Goal: Complete application form: Complete application form

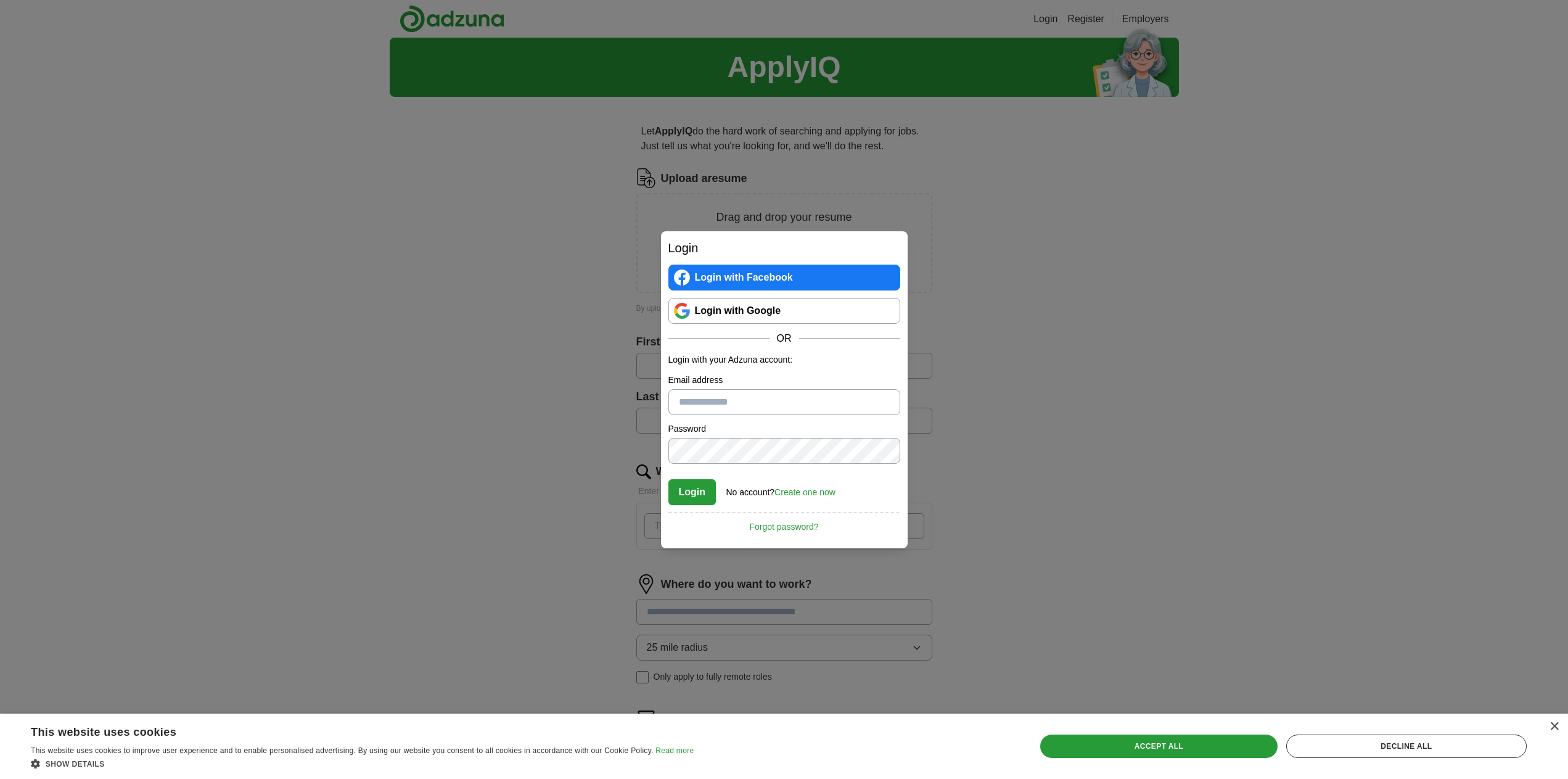
type input "**********"
click at [689, 504] on button "Login" at bounding box center [692, 492] width 48 height 26
click at [787, 522] on link "Forgot password?" at bounding box center [784, 523] width 232 height 21
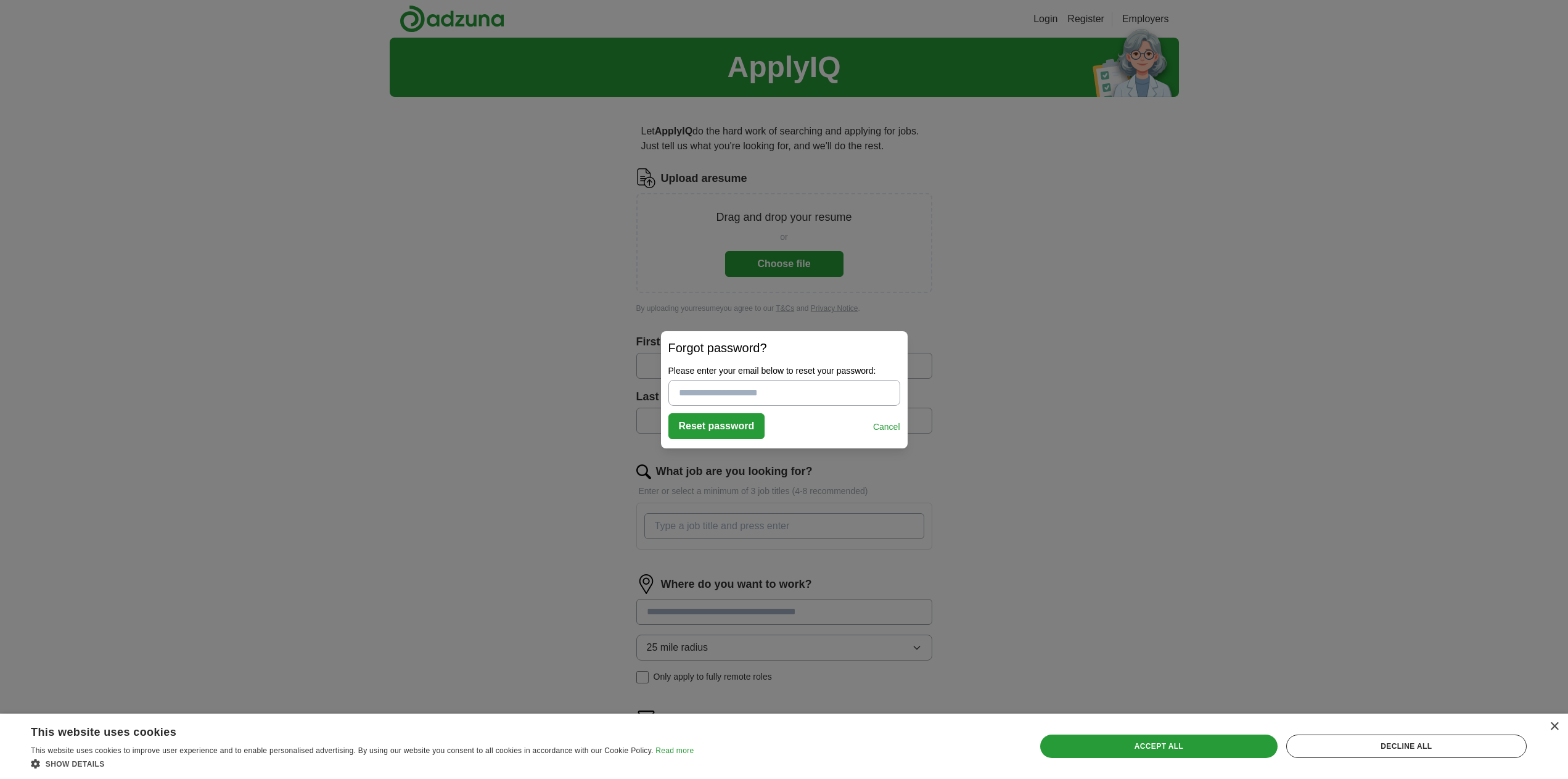
click at [736, 387] on input "Please enter your email below to reset your password:" at bounding box center [784, 392] width 232 height 26
click at [726, 425] on button "Reset password" at bounding box center [716, 426] width 97 height 26
click at [738, 392] on input "Please enter a valid email address:" at bounding box center [784, 392] width 232 height 26
click at [746, 388] on input "Please enter a valid email address:" at bounding box center [784, 392] width 232 height 26
type input "**********"
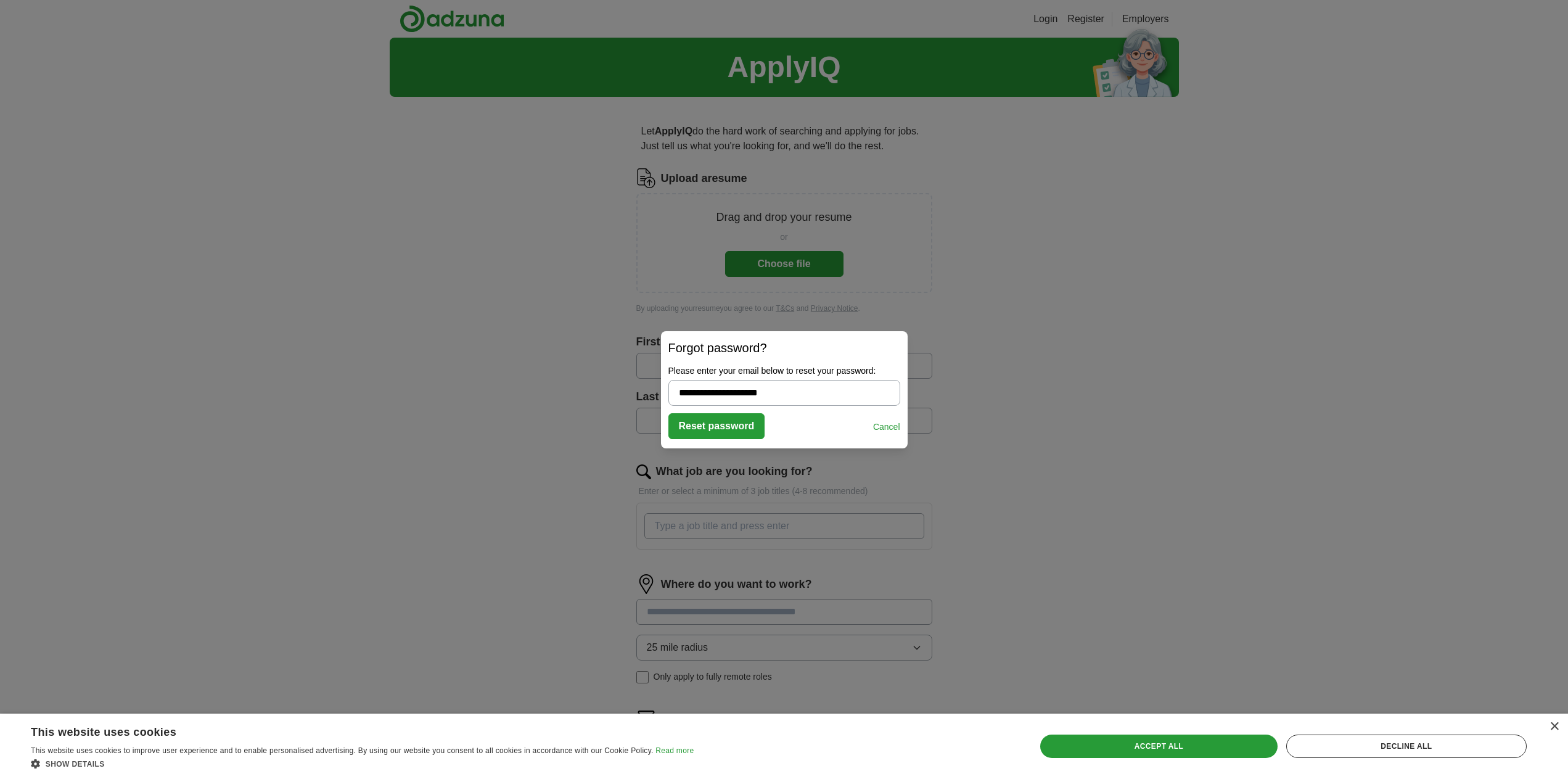
click button "Reset password" at bounding box center [716, 426] width 97 height 26
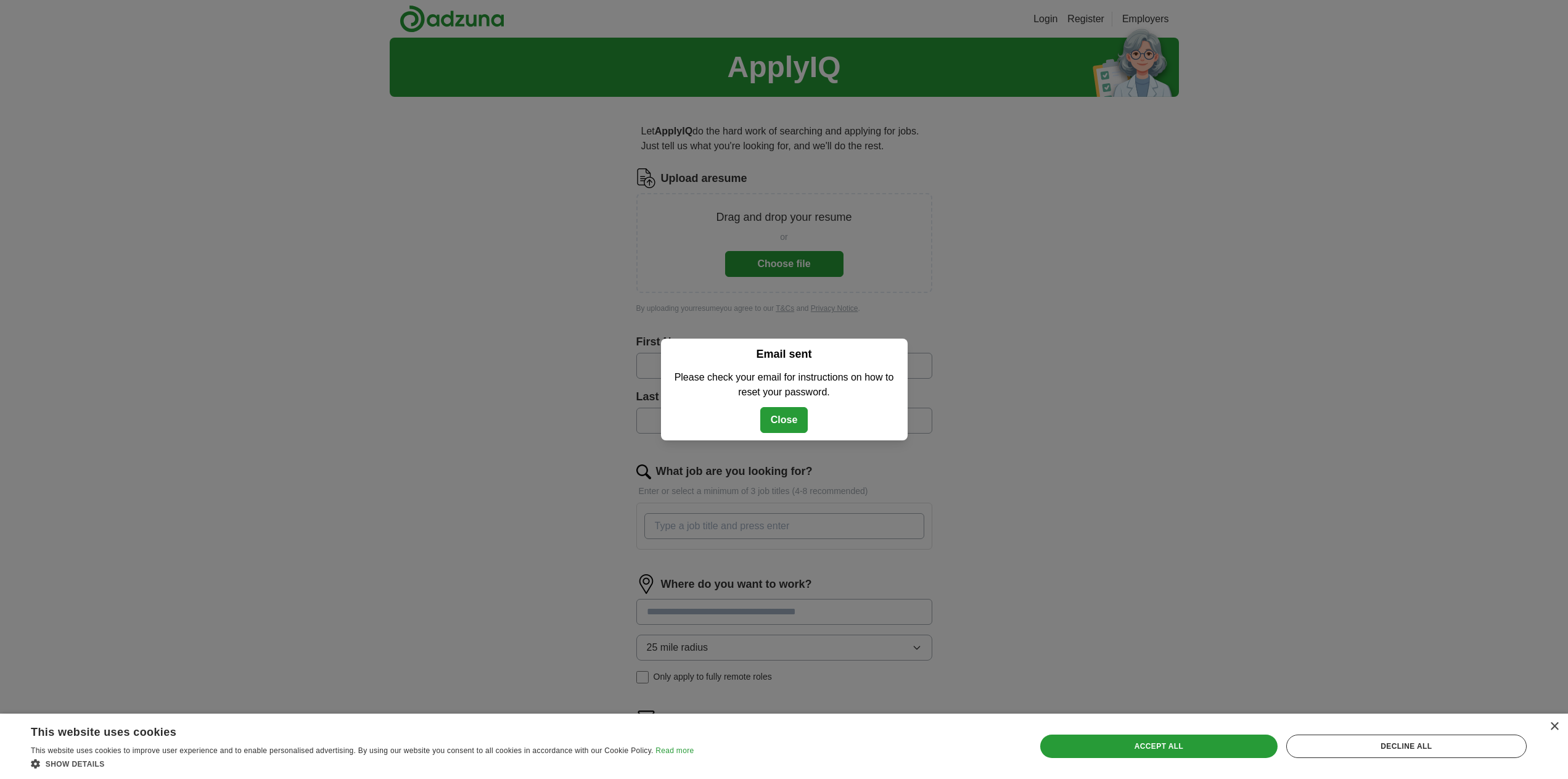
click at [793, 412] on button "Close" at bounding box center [784, 419] width 48 height 26
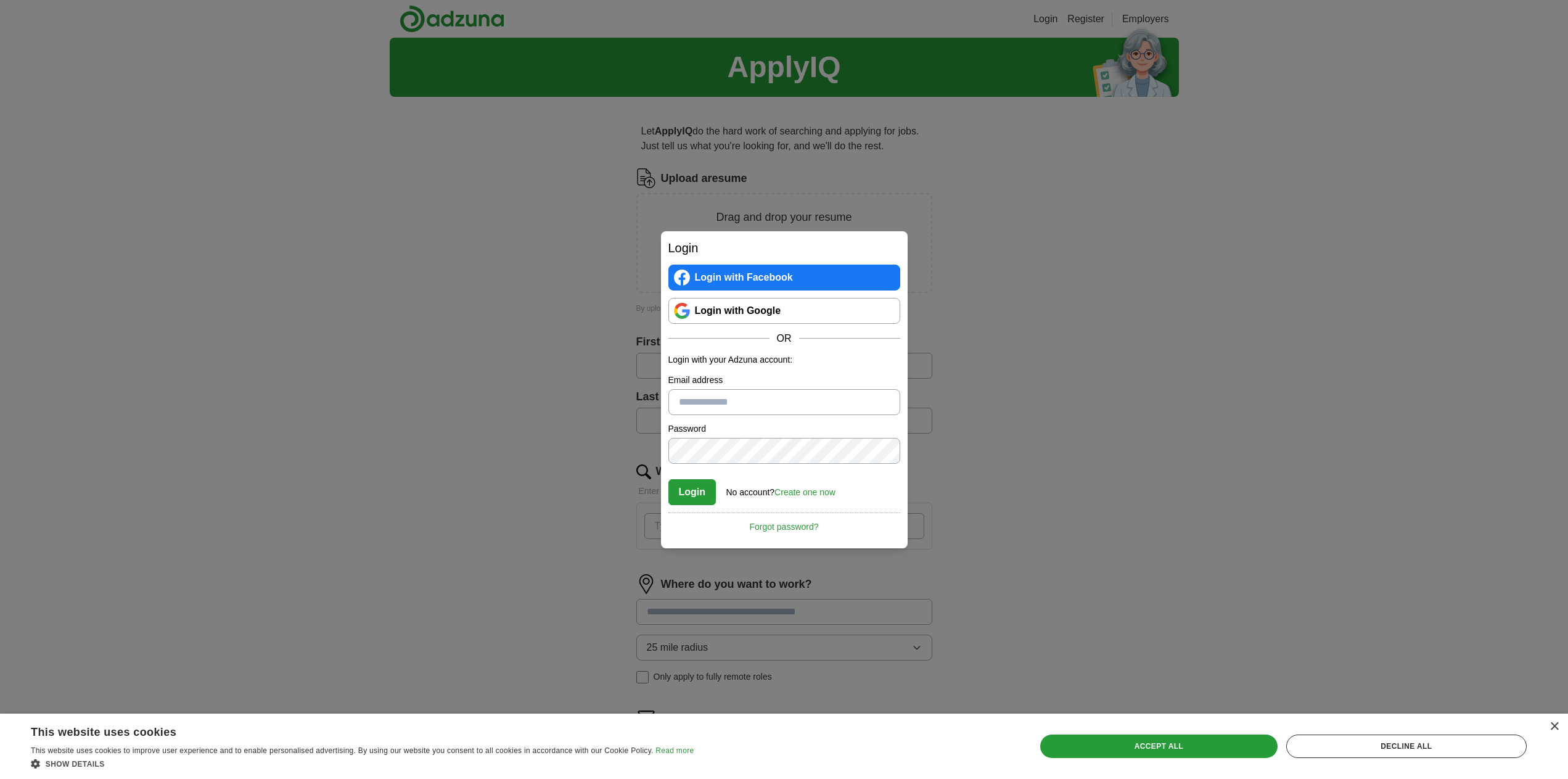
click at [816, 490] on link "Create one now" at bounding box center [805, 492] width 61 height 10
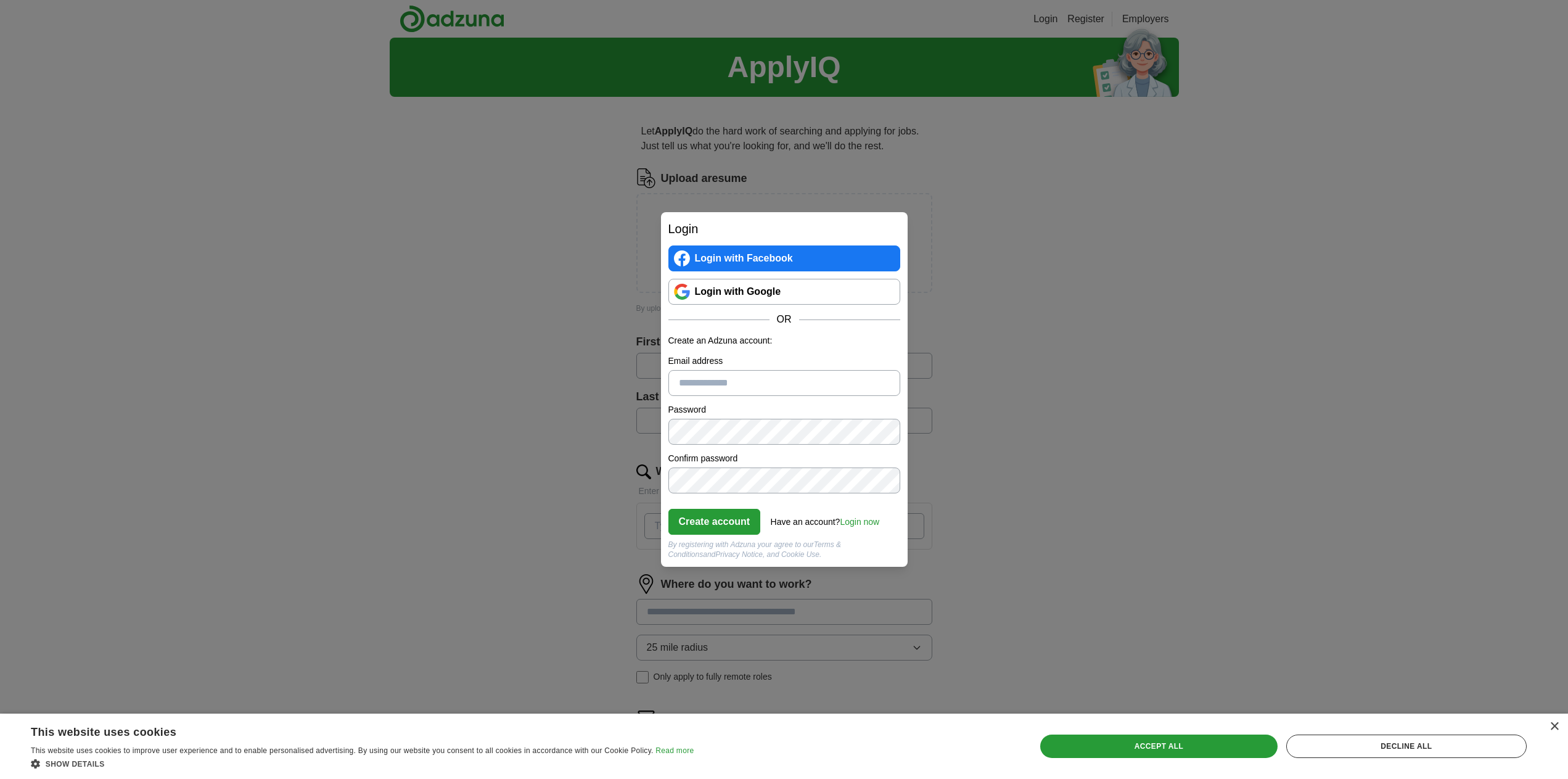
click at [740, 381] on input "Email address" at bounding box center [784, 383] width 232 height 26
type input "**********"
click at [727, 515] on button "Create account" at bounding box center [714, 521] width 93 height 26
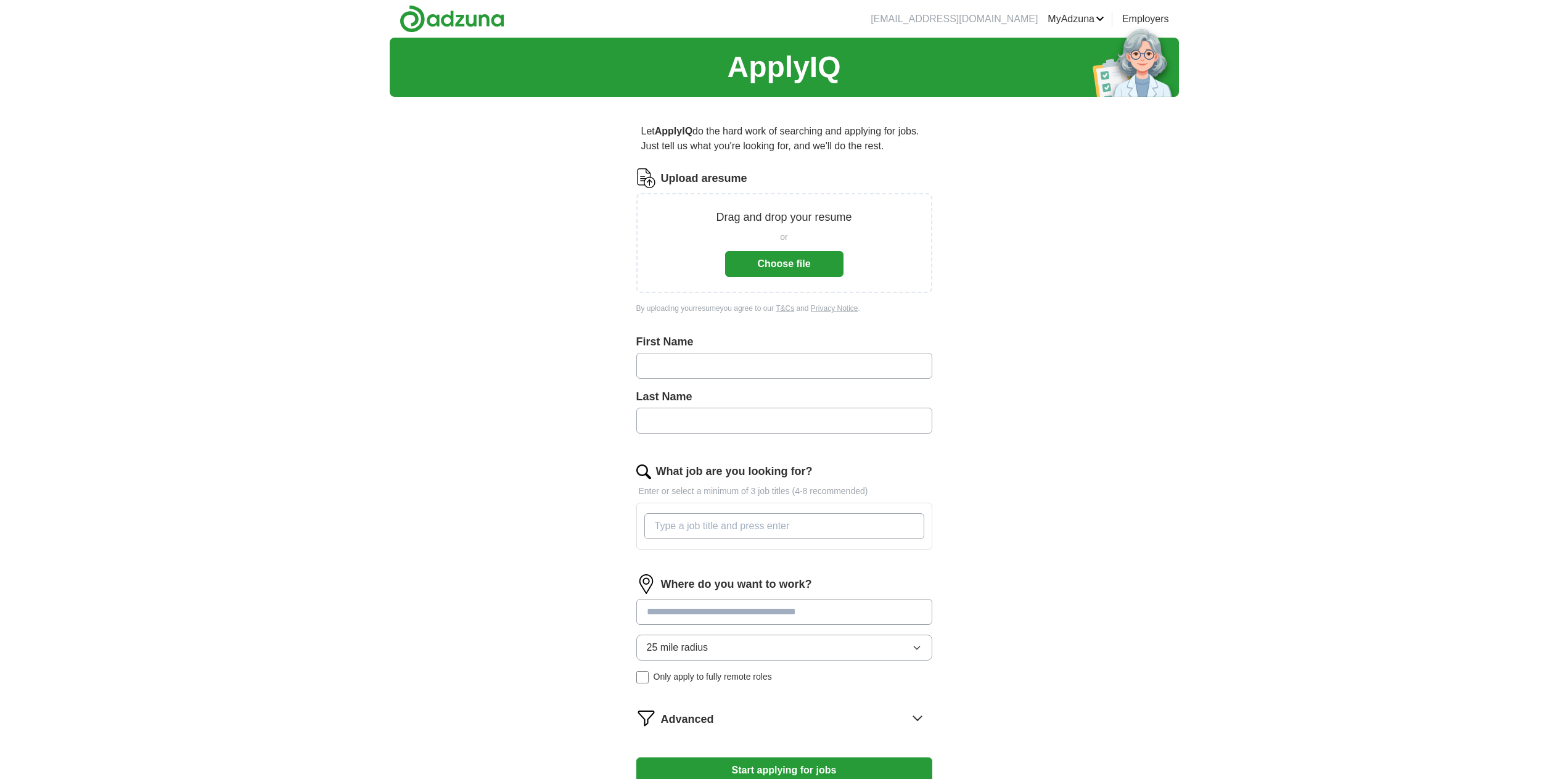
click at [783, 267] on button "Choose file" at bounding box center [785, 264] width 118 height 26
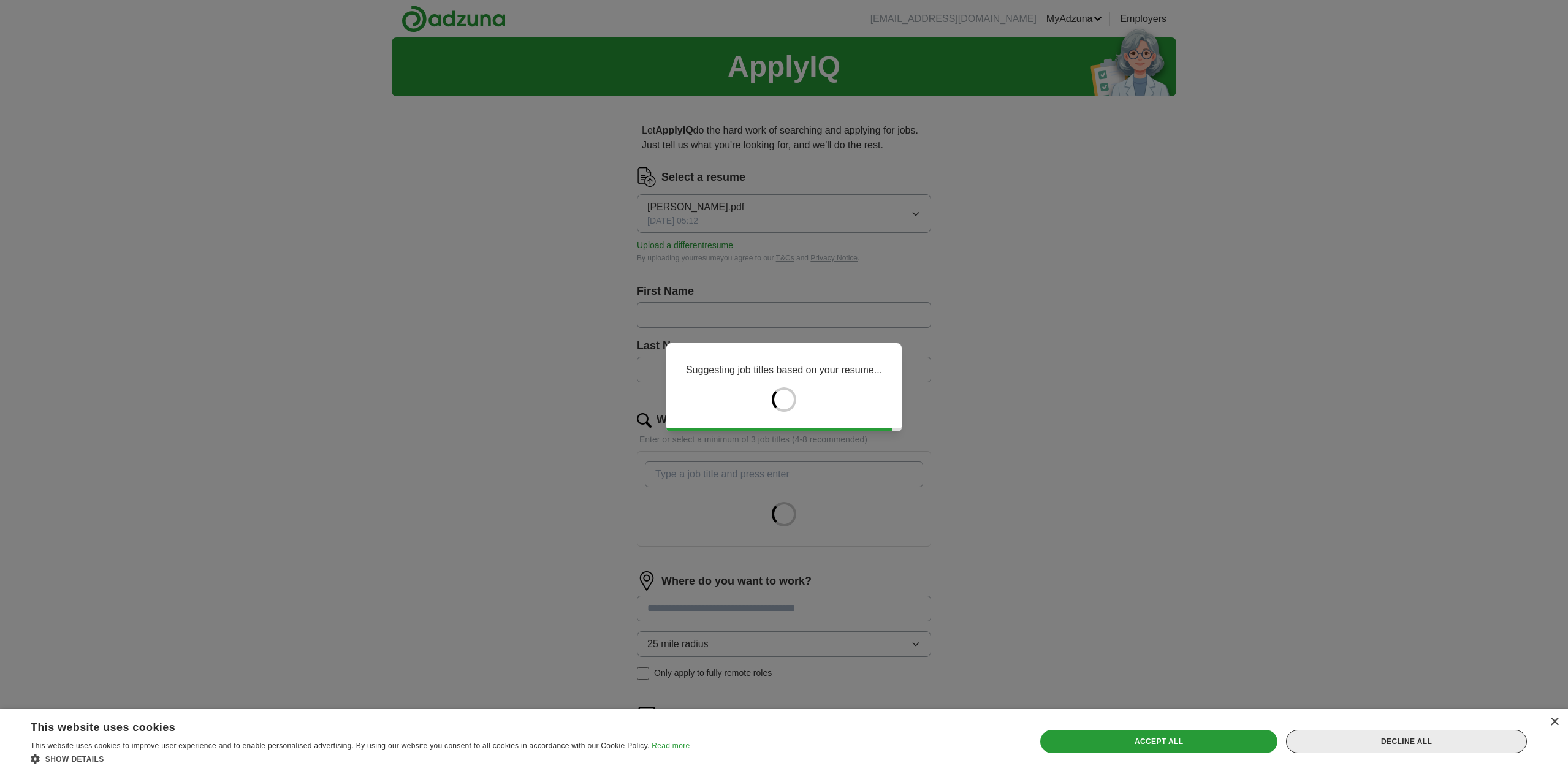
click at [1399, 738] on div "Decline all" at bounding box center [1406, 742] width 241 height 24
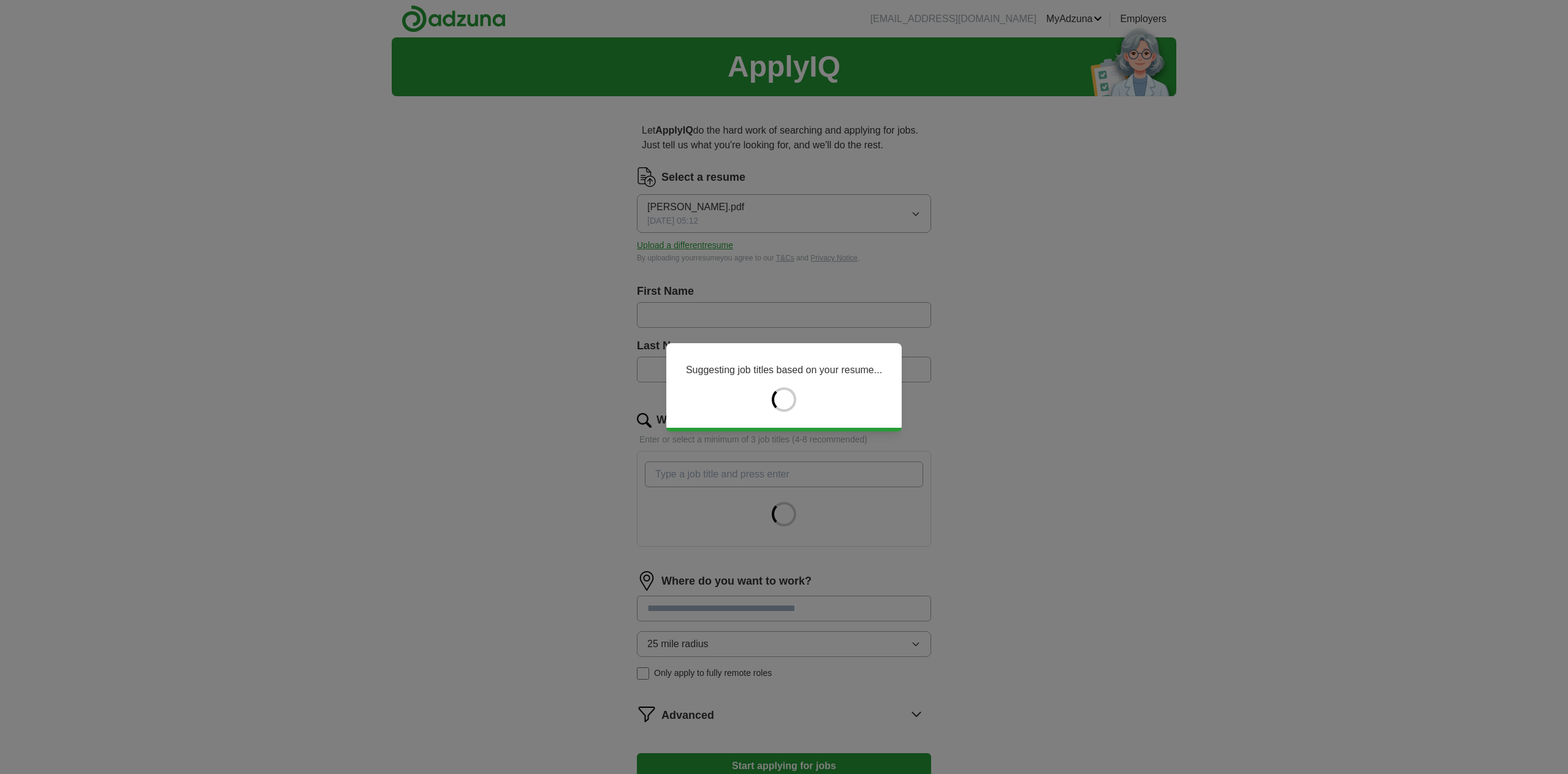
type input "*****"
type input "******"
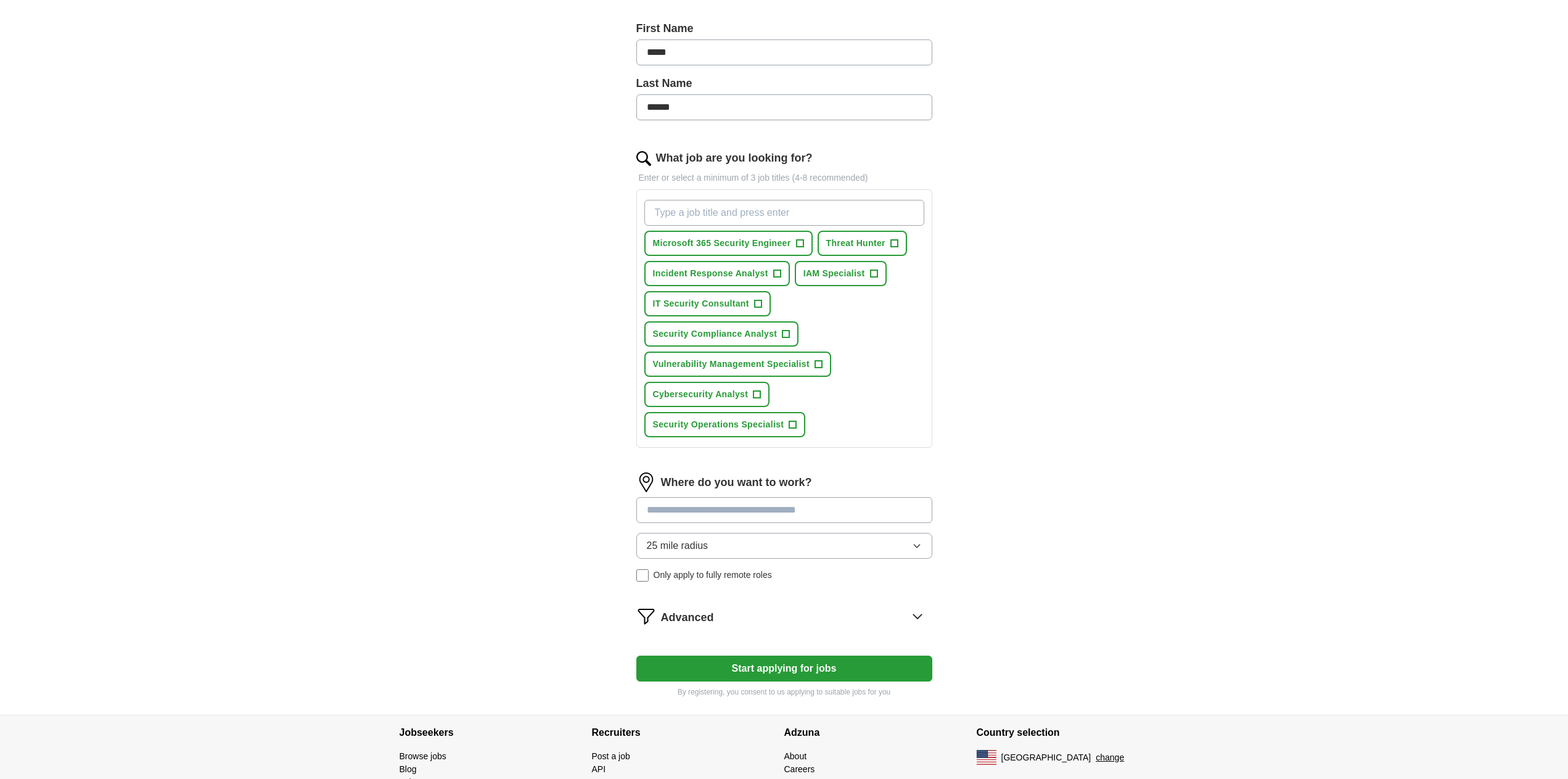
scroll to position [266, 0]
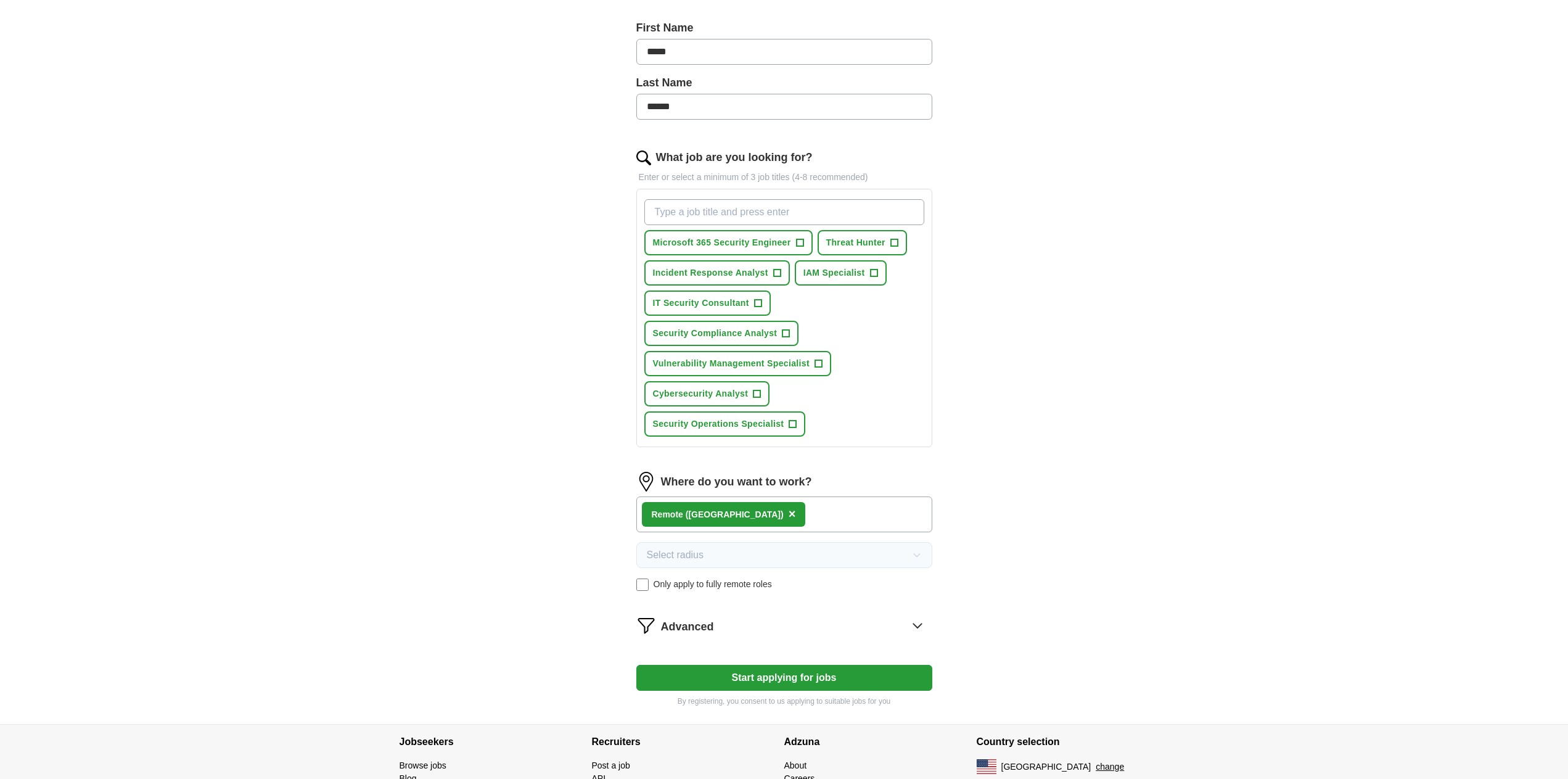
click at [772, 622] on div "Advanced" at bounding box center [796, 626] width 271 height 20
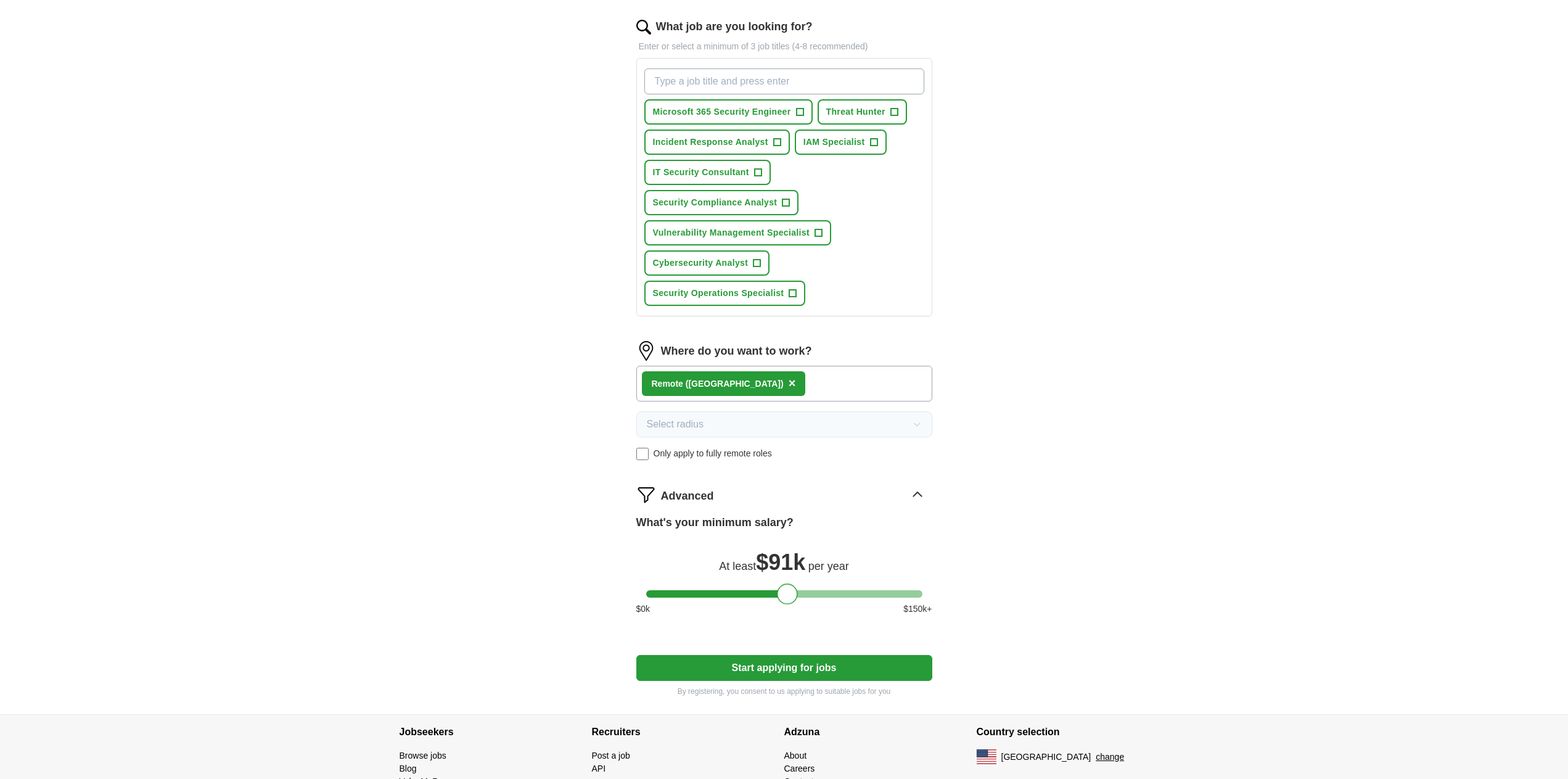
scroll to position [396, 0]
drag, startPoint x: 657, startPoint y: 588, endPoint x: 784, endPoint y: 596, distance: 127.3
click at [784, 596] on div at bounding box center [783, 595] width 21 height 21
click at [781, 596] on div at bounding box center [783, 595] width 21 height 21
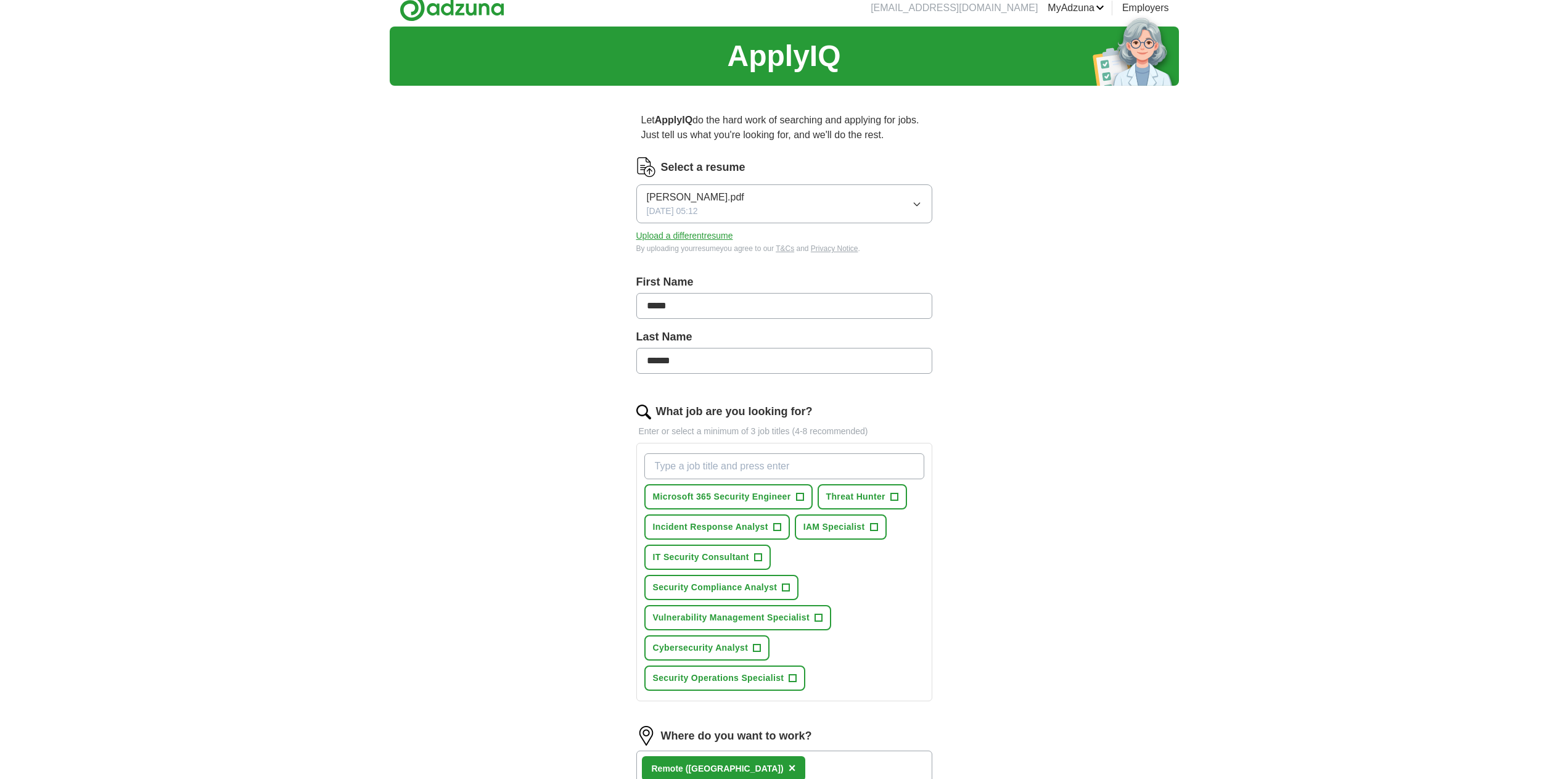
scroll to position [0, 0]
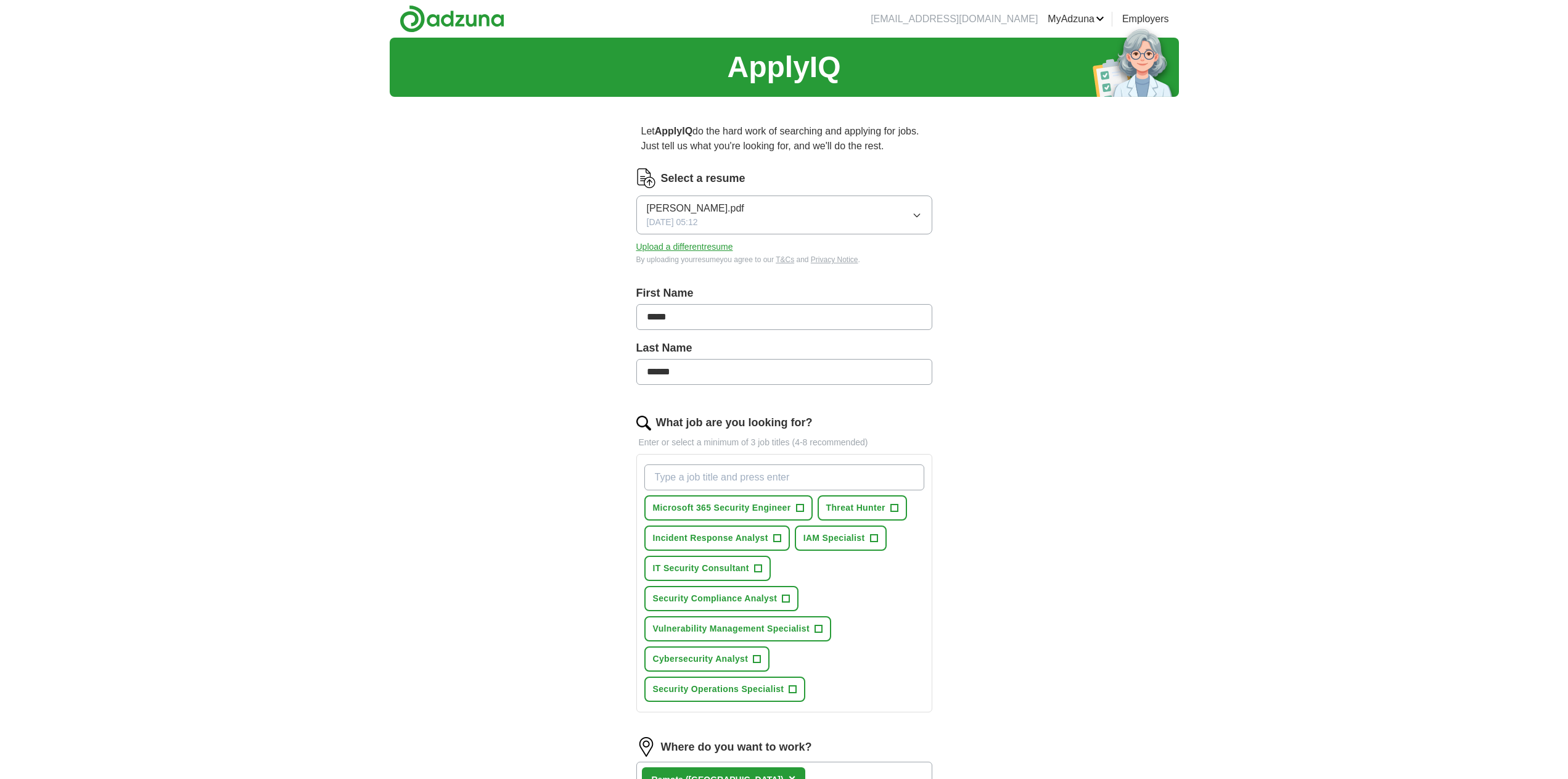
click at [701, 480] on input "What job are you looking for?" at bounding box center [785, 477] width 280 height 26
type input "SOC Analyst"
type input "Security Operations Center Analyst"
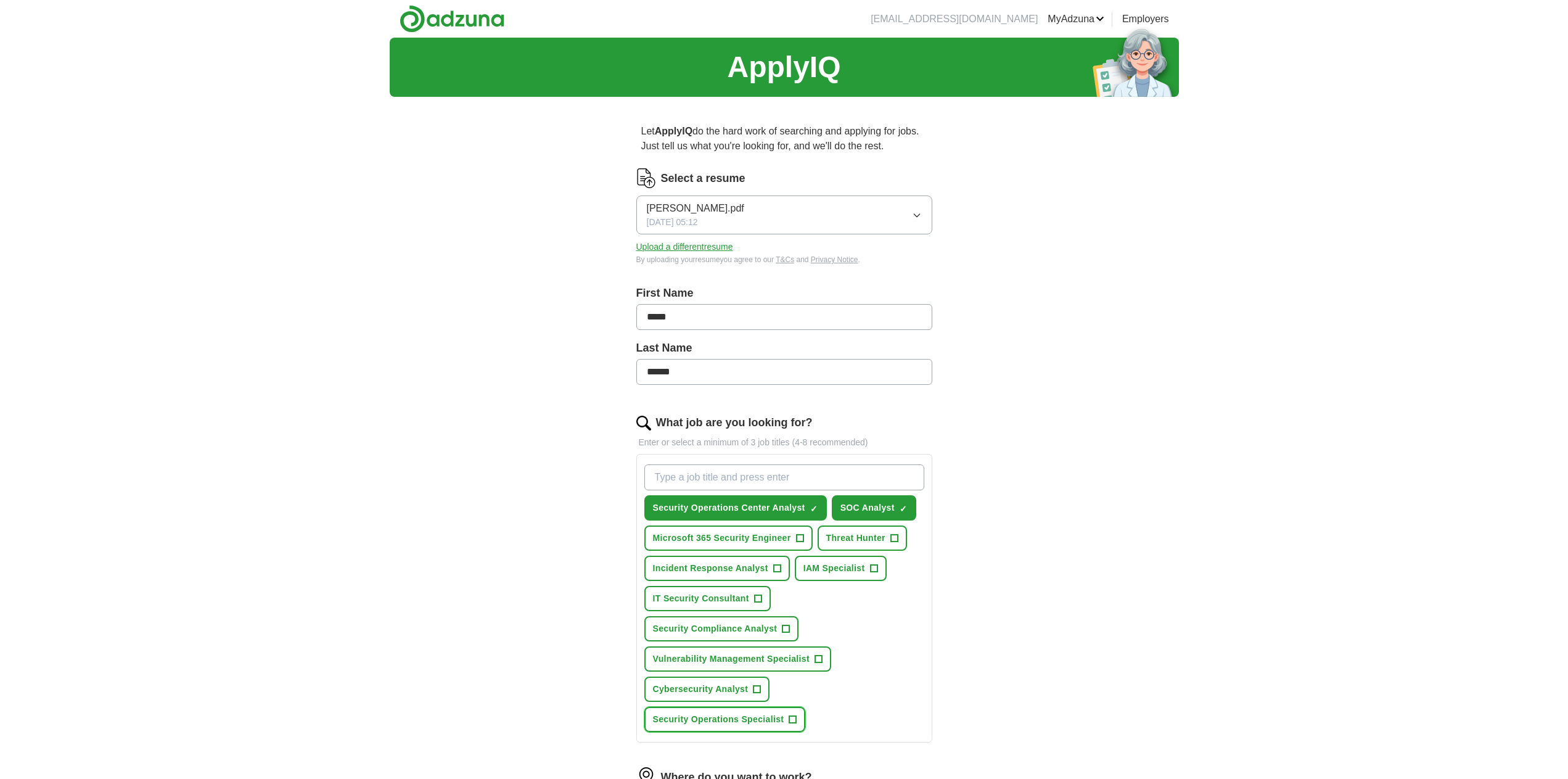
click at [765, 721] on span "Security Operations Specialist" at bounding box center [719, 720] width 131 height 13
click at [737, 686] on span "Cybersecurity Analyst" at bounding box center [701, 690] width 95 height 13
click at [737, 626] on span "Security Compliance Analyst" at bounding box center [716, 629] width 125 height 13
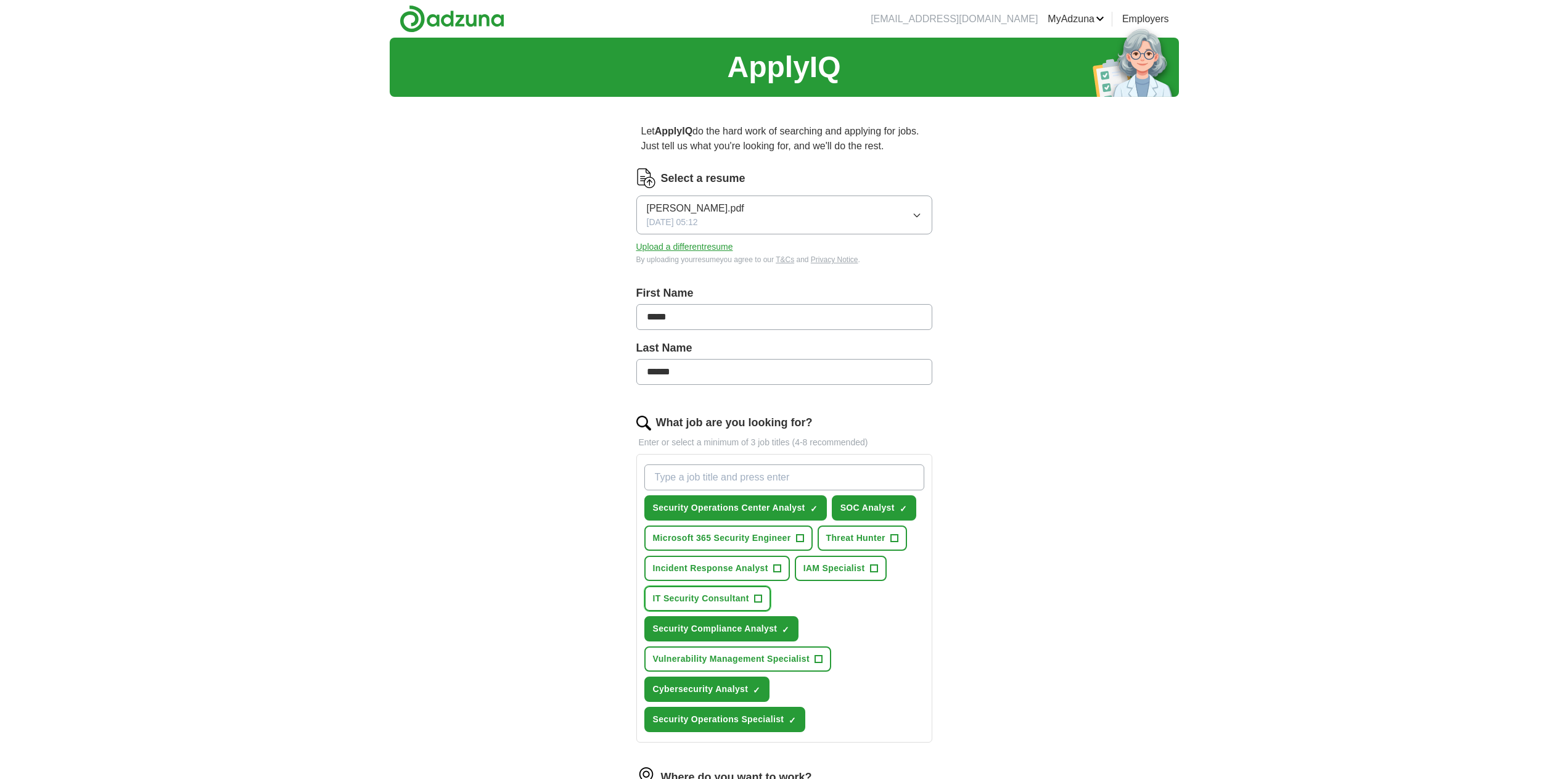
click at [735, 601] on span "IT Security Consultant" at bounding box center [701, 599] width 96 height 13
click at [753, 536] on span "Microsoft 365 Security Engineer" at bounding box center [722, 538] width 138 height 13
click at [758, 532] on span "Microsoft 365 Security Engineer" at bounding box center [722, 538] width 138 height 13
click at [756, 539] on span "Microsoft 365 Security Engineer" at bounding box center [722, 538] width 138 height 13
click at [860, 525] on div "Security Operations Center Analyst ✓ × SOC Analyst ✓ × Microsoft 365 Security E…" at bounding box center [785, 598] width 285 height 277
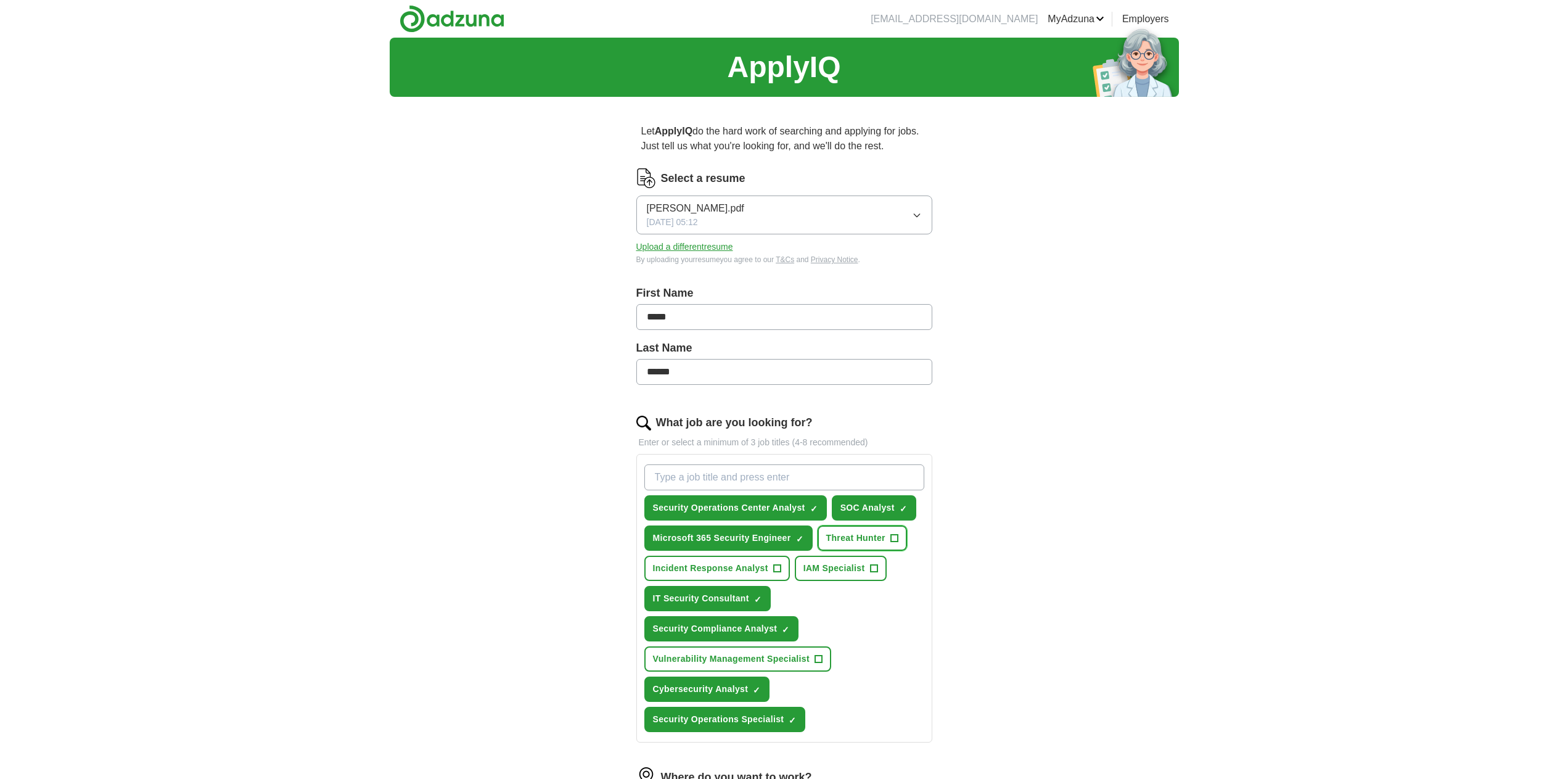
click at [853, 546] on button "Threat Hunter +" at bounding box center [862, 538] width 89 height 25
click at [837, 572] on span "IAM Specialist" at bounding box center [835, 569] width 62 height 13
click at [745, 571] on span "Incident Response Analyst" at bounding box center [710, 569] width 115 height 13
click at [736, 658] on span "Vulnerability Management Specialist" at bounding box center [731, 659] width 156 height 13
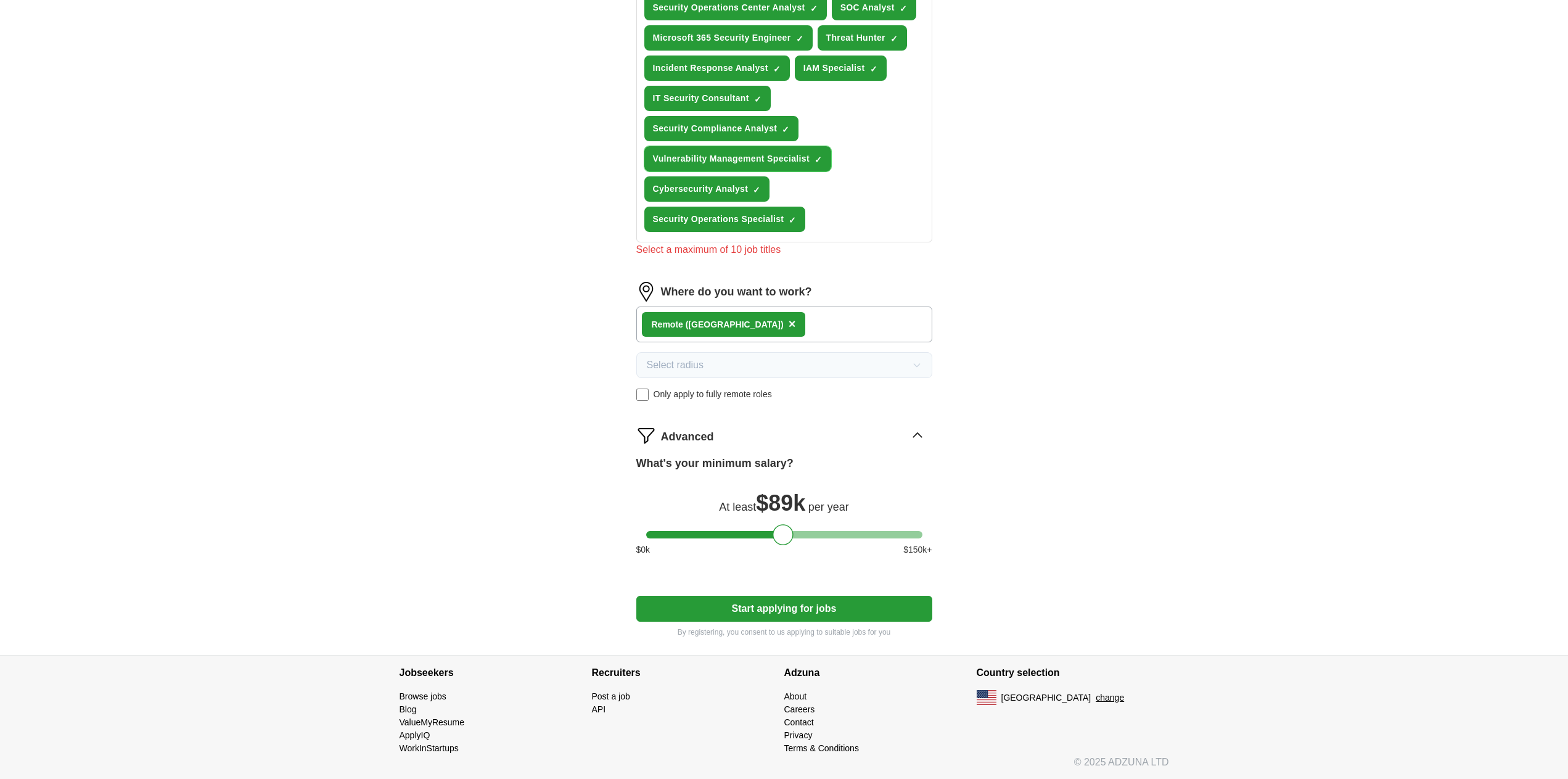
scroll to position [501, 0]
click at [729, 597] on button "Start applying for jobs" at bounding box center [784, 608] width 296 height 26
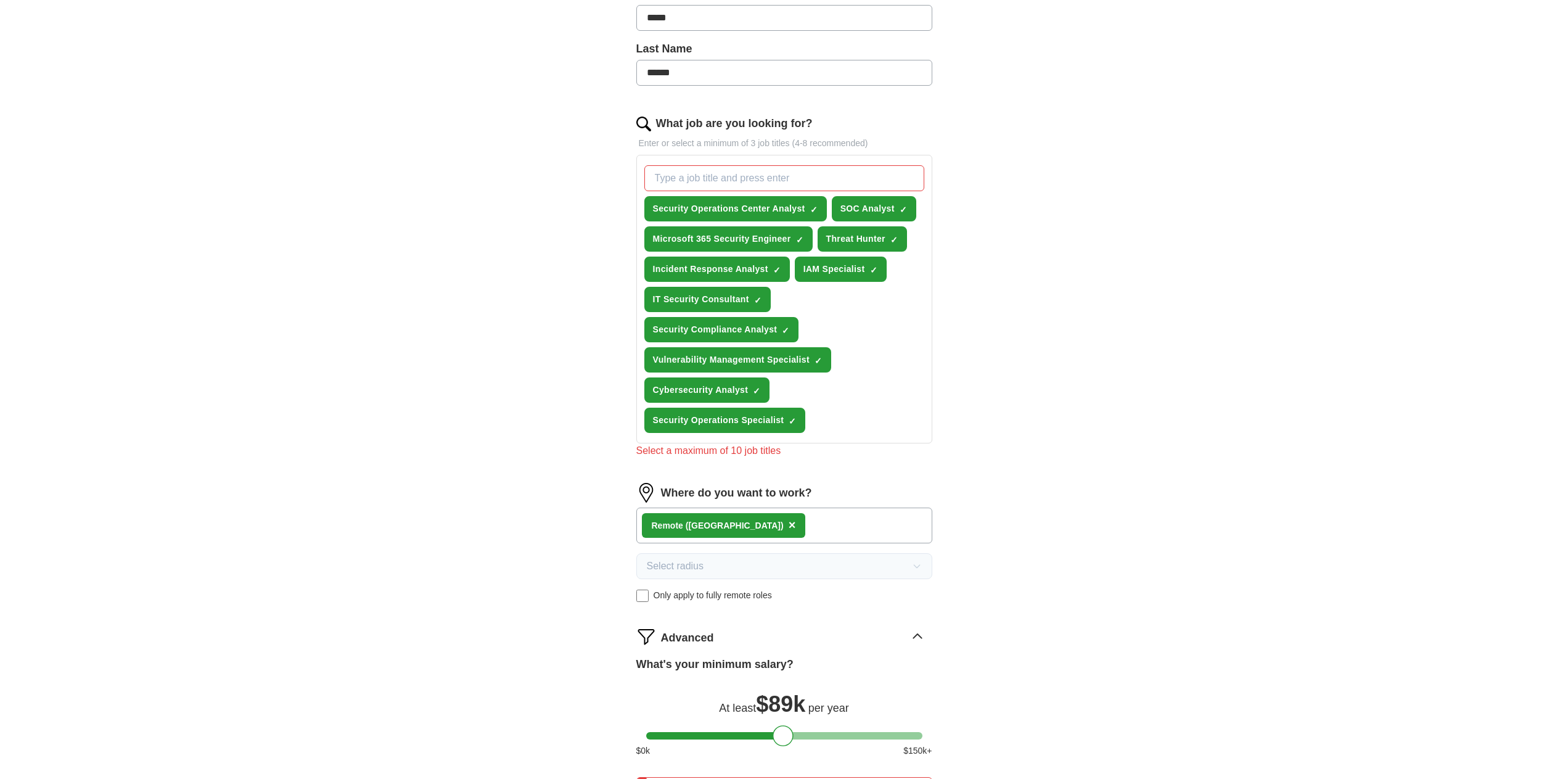
scroll to position [298, 0]
click at [722, 360] on span "Vulnerability Management Specialist" at bounding box center [731, 361] width 156 height 13
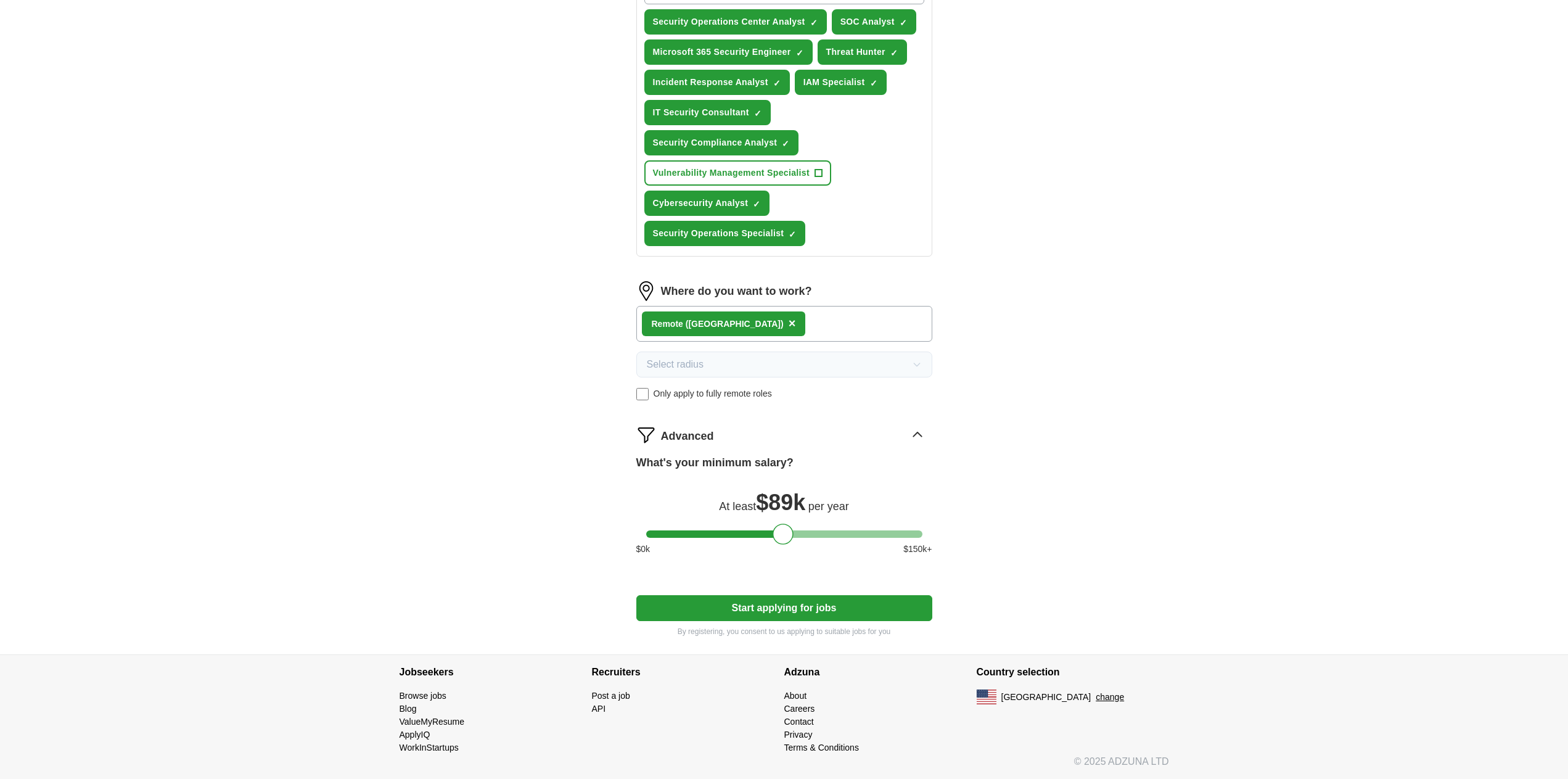
click at [710, 607] on button "Start applying for jobs" at bounding box center [784, 608] width 296 height 26
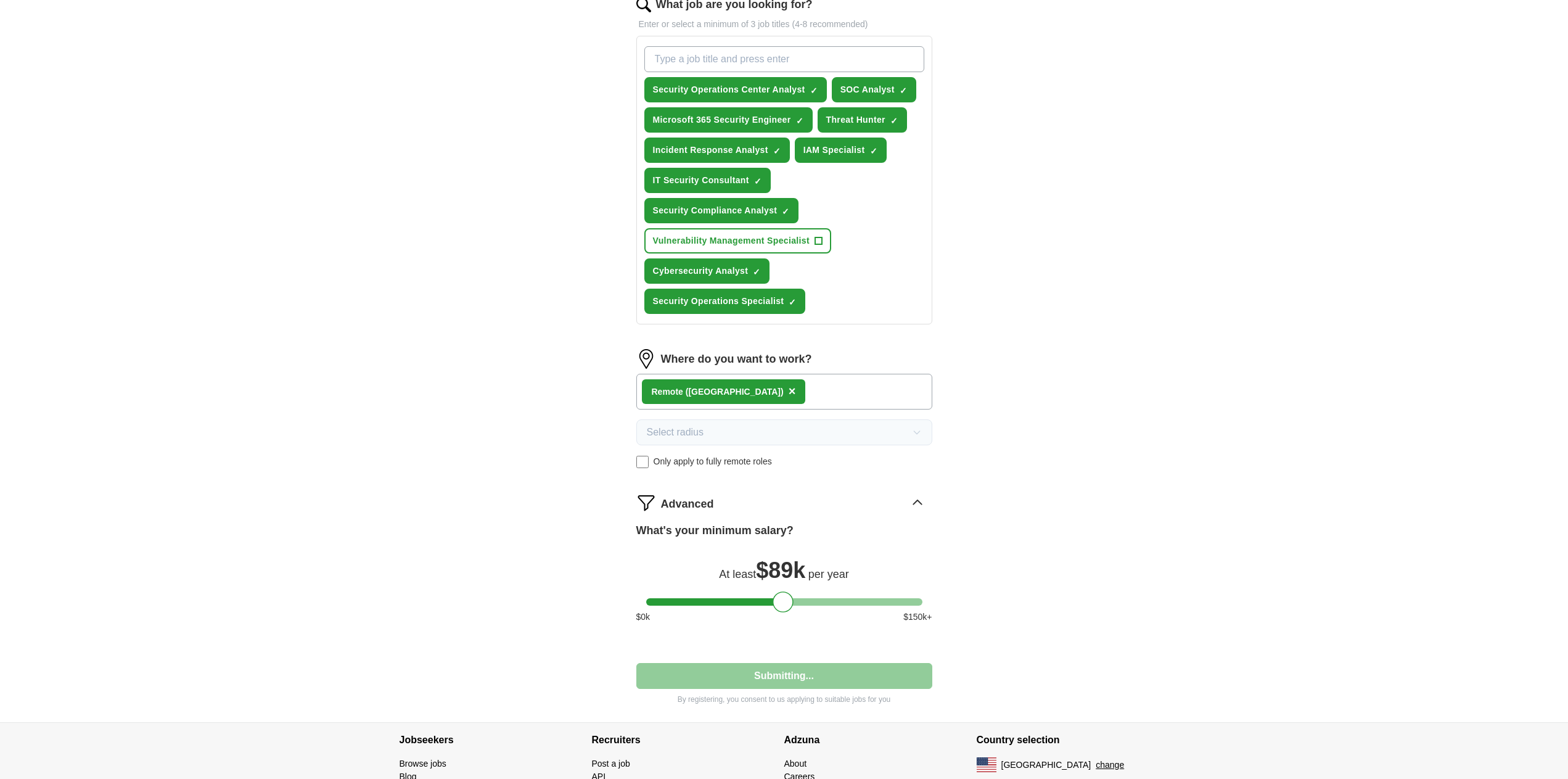
select select "**"
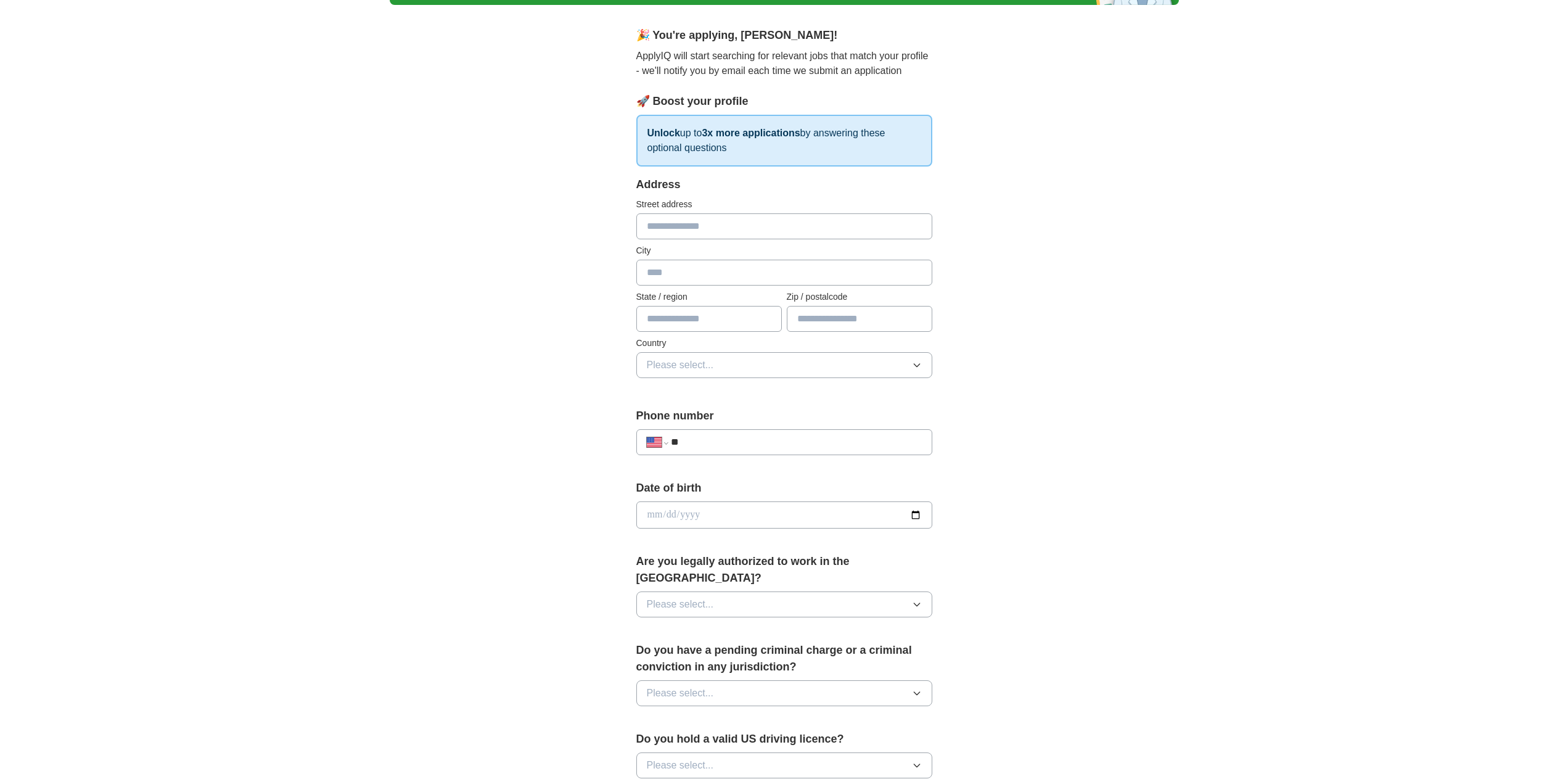
scroll to position [91, 0]
type input "**********"
type input "**"
type input "*****"
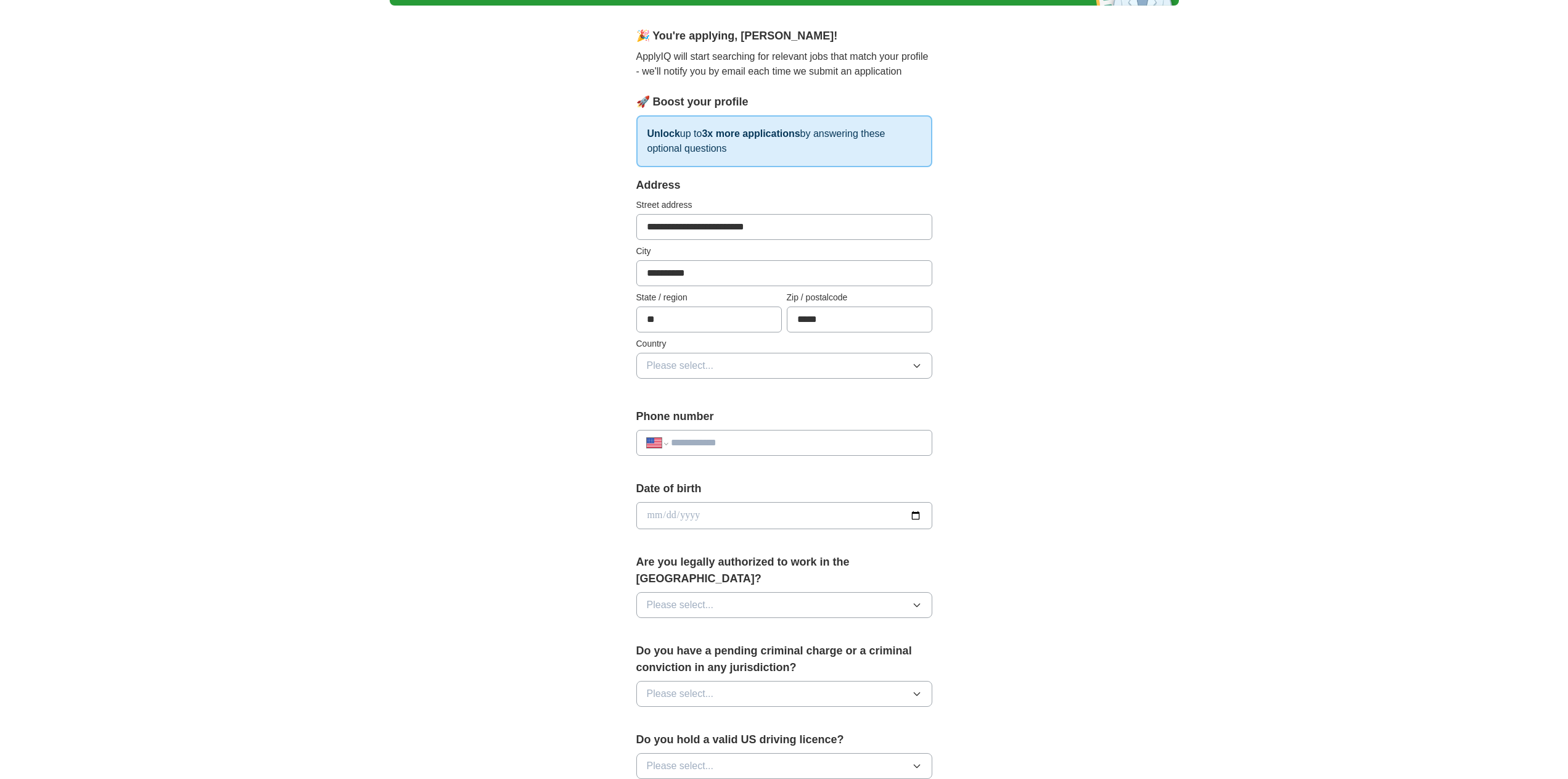
select select "**"
click at [680, 366] on span "Please select..." at bounding box center [680, 366] width 67 height 15
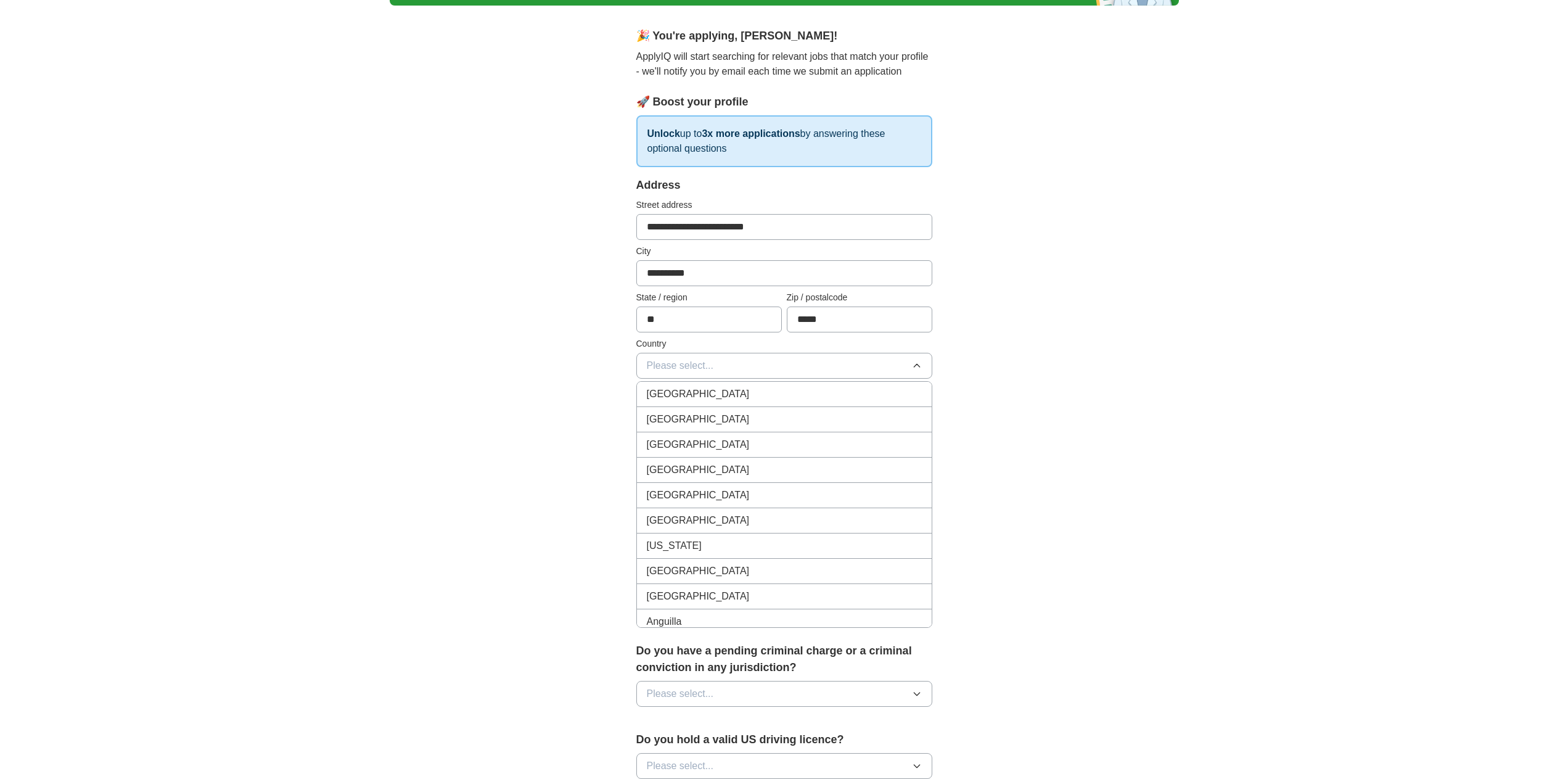
click at [685, 410] on li "United States" at bounding box center [784, 419] width 295 height 25
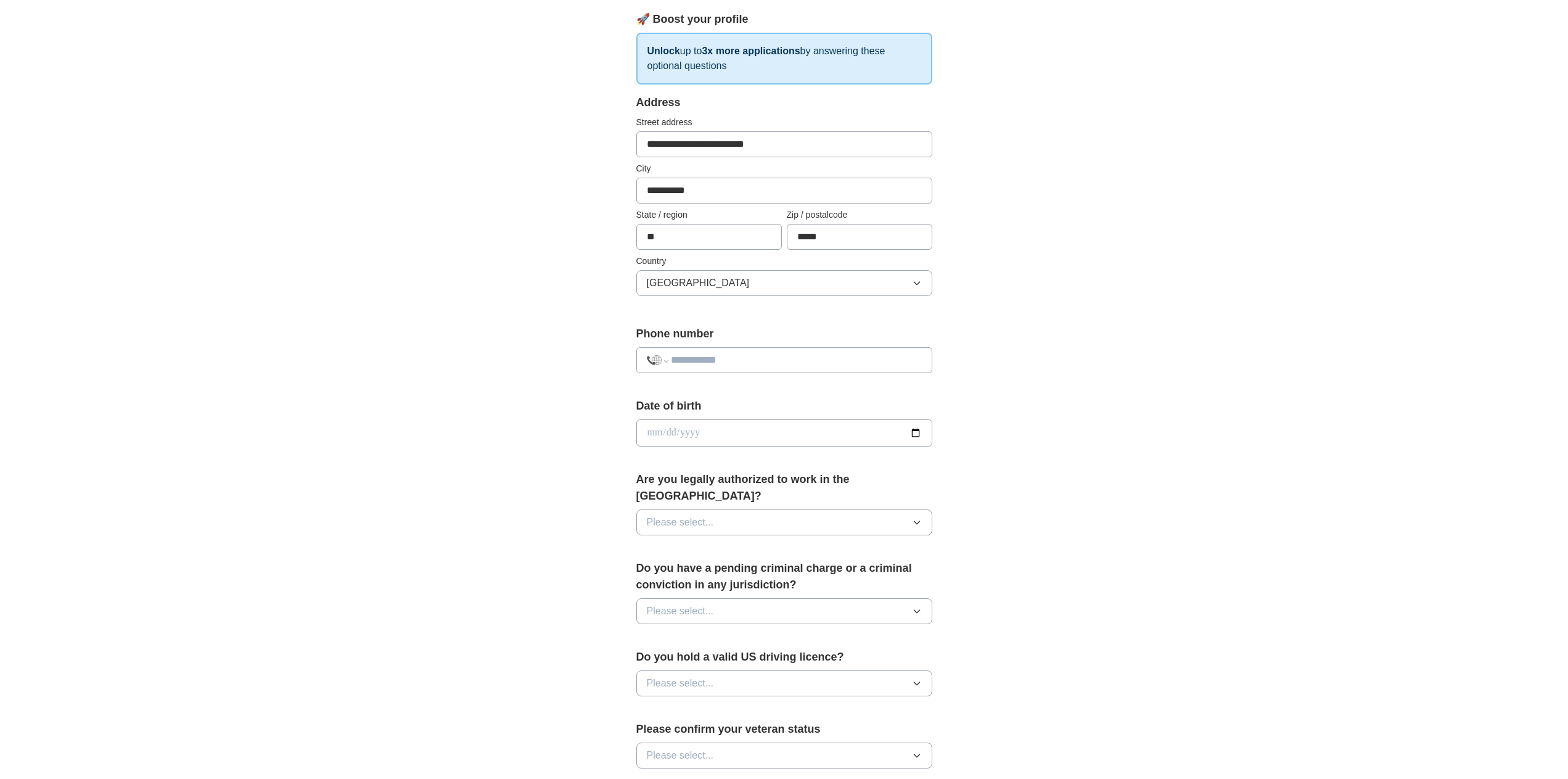
scroll to position [175, 0]
click at [677, 515] on span "Please select..." at bounding box center [680, 522] width 67 height 15
click at [679, 543] on div "Yes" at bounding box center [784, 550] width 275 height 15
click at [678, 603] on span "Please select..." at bounding box center [680, 611] width 67 height 15
click at [671, 657] on div "No" at bounding box center [784, 664] width 275 height 15
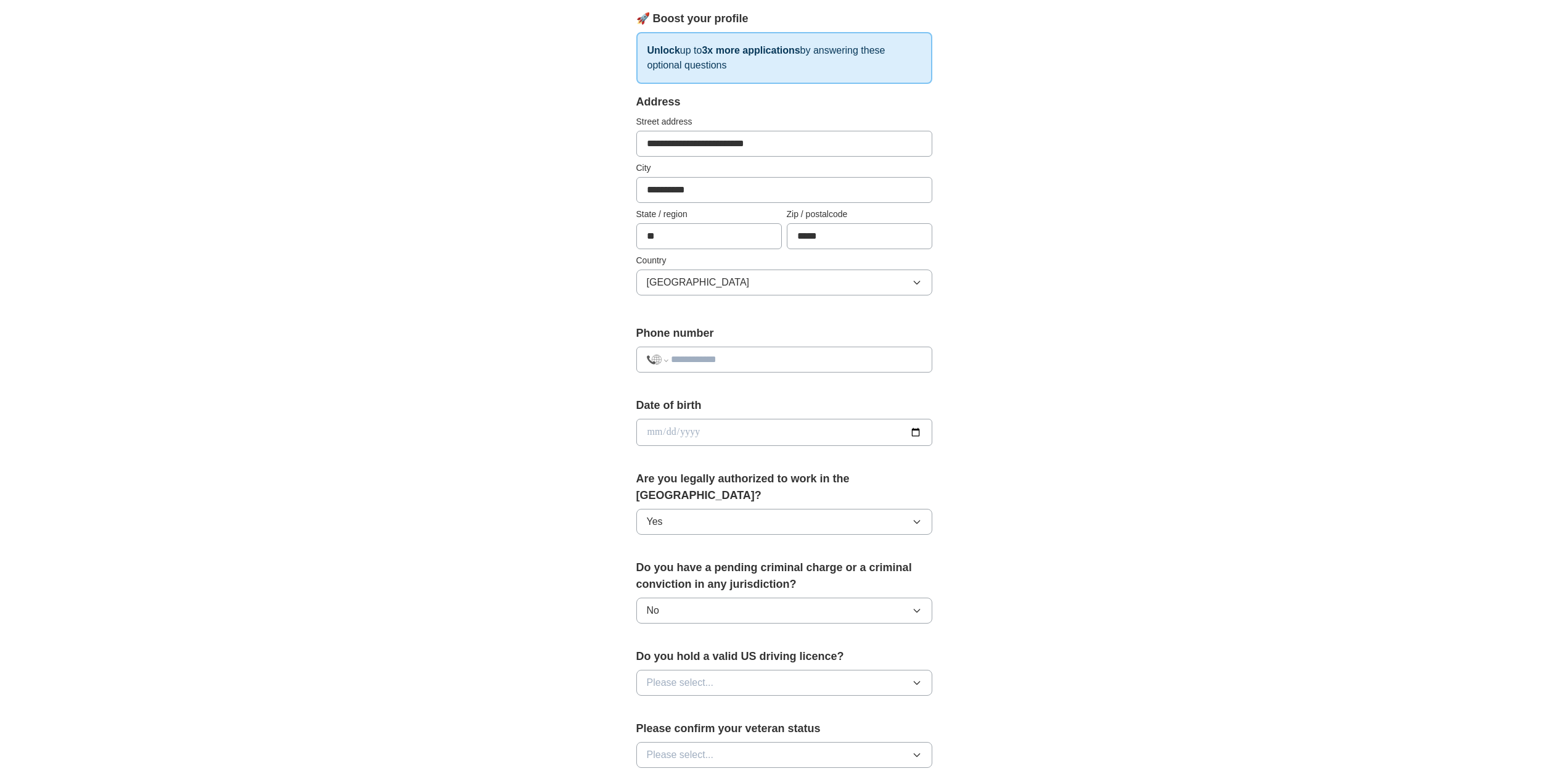
click at [662, 676] on span "Please select..." at bounding box center [680, 683] width 67 height 15
click at [666, 704] on div "Yes" at bounding box center [784, 711] width 275 height 15
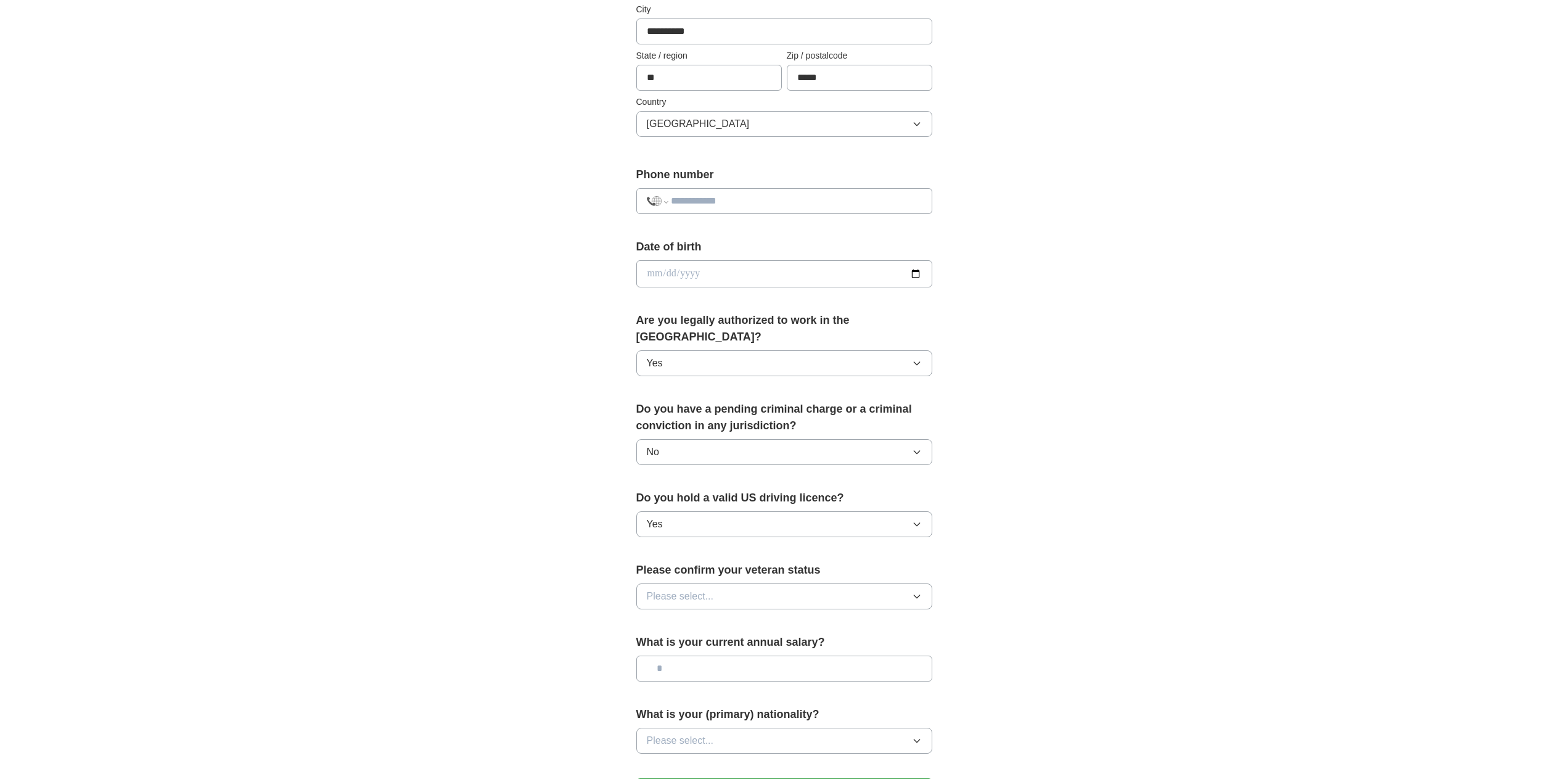
scroll to position [334, 0]
click at [709, 588] on span "Please select..." at bounding box center [680, 596] width 67 height 15
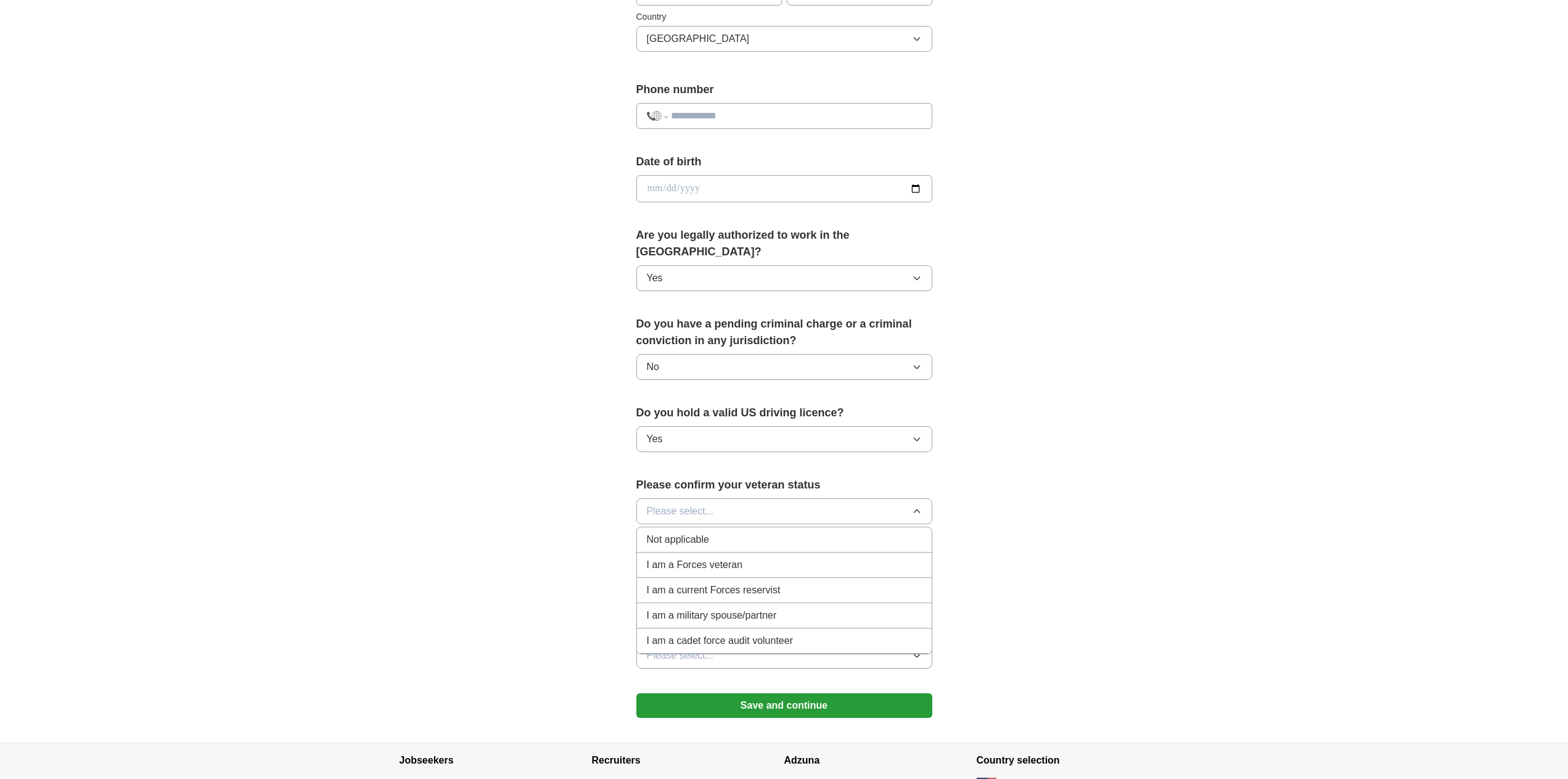
click at [689, 532] on span "Not applicable" at bounding box center [678, 540] width 62 height 15
click at [703, 648] on span "Please select..." at bounding box center [680, 655] width 67 height 15
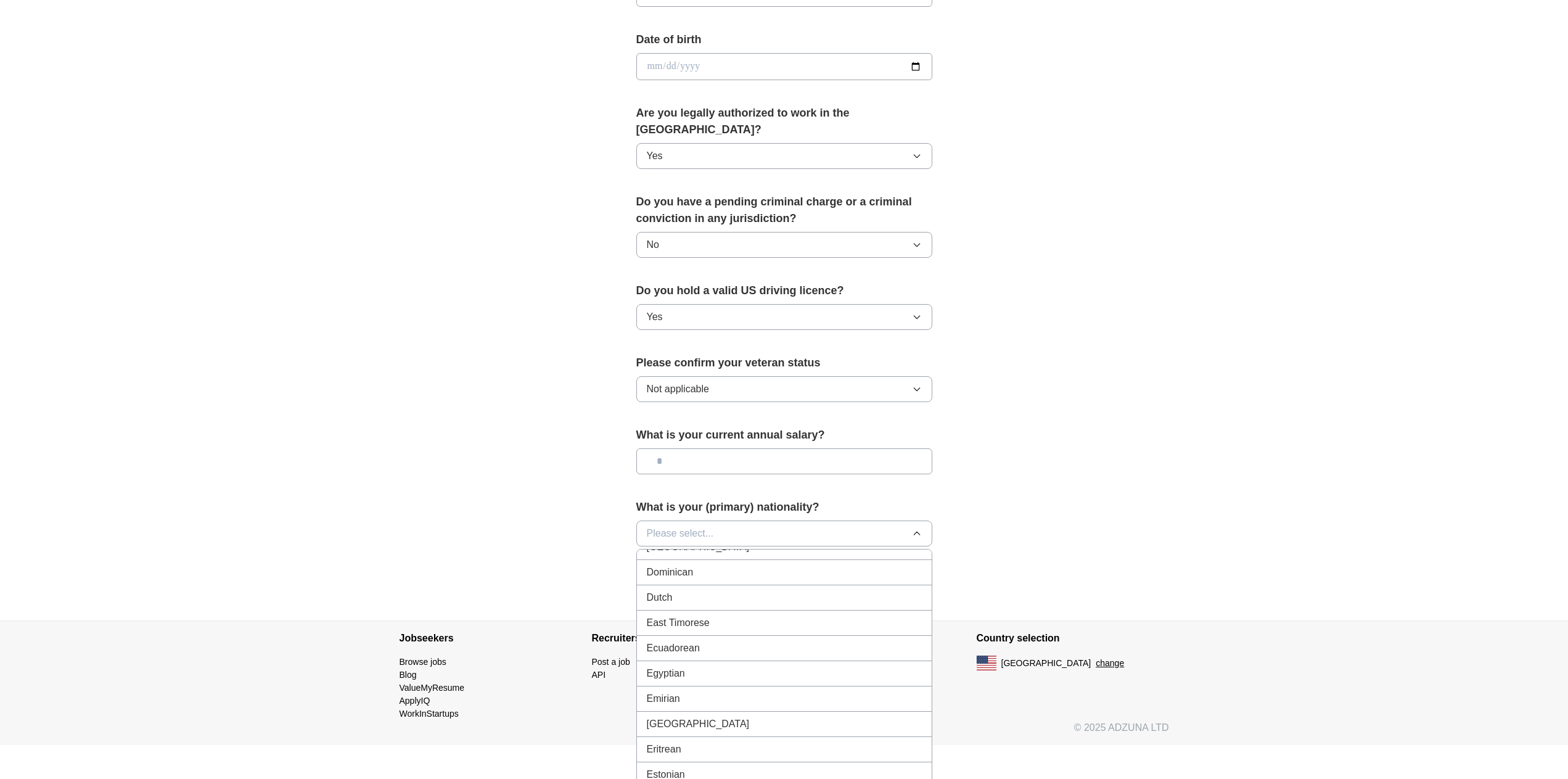
scroll to position [1254, 0]
click at [696, 667] on div "Egyptian" at bounding box center [784, 674] width 275 height 15
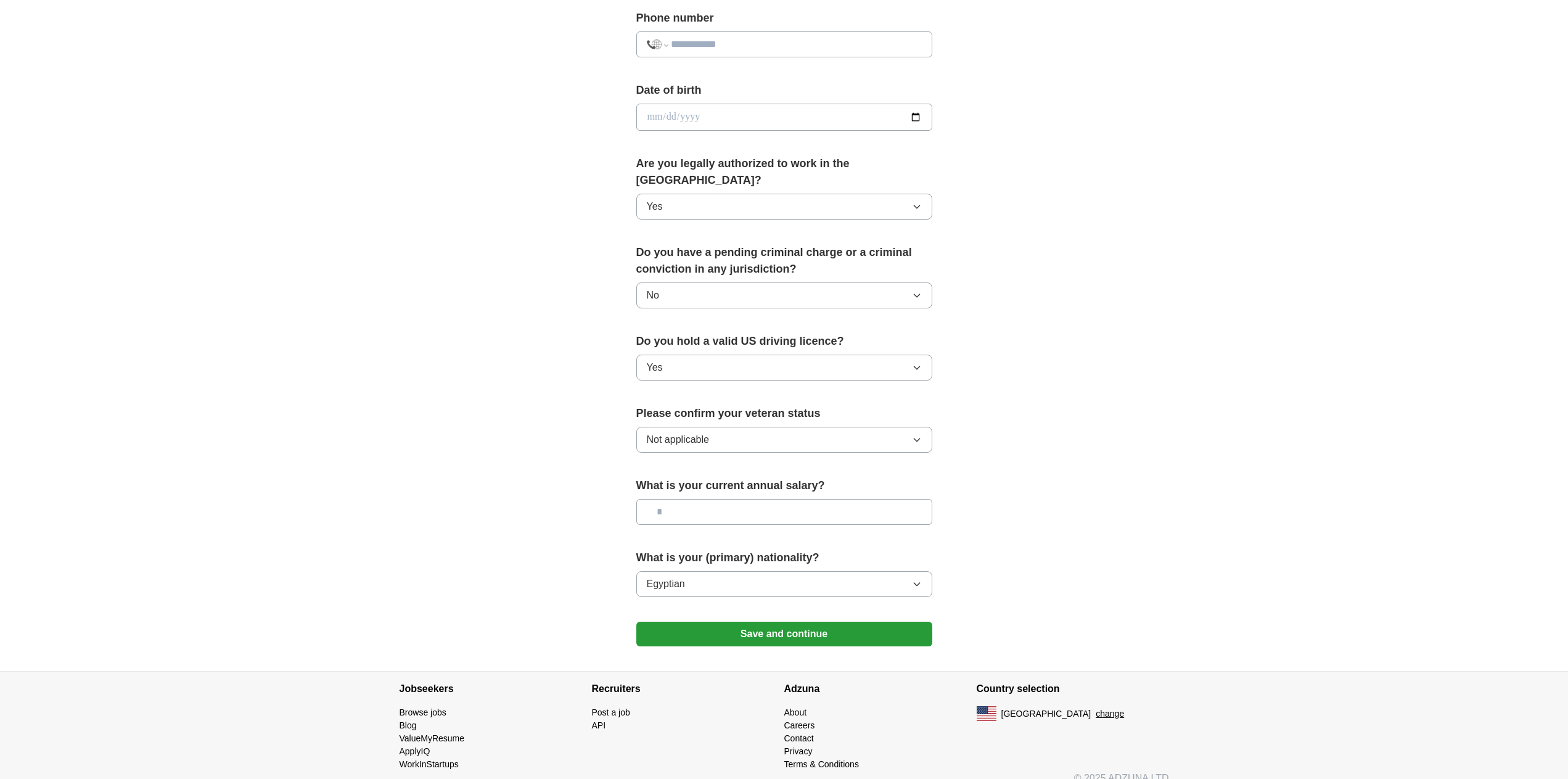
click at [746, 622] on button "Save and continue" at bounding box center [784, 634] width 296 height 25
